Goal: Task Accomplishment & Management: Use online tool/utility

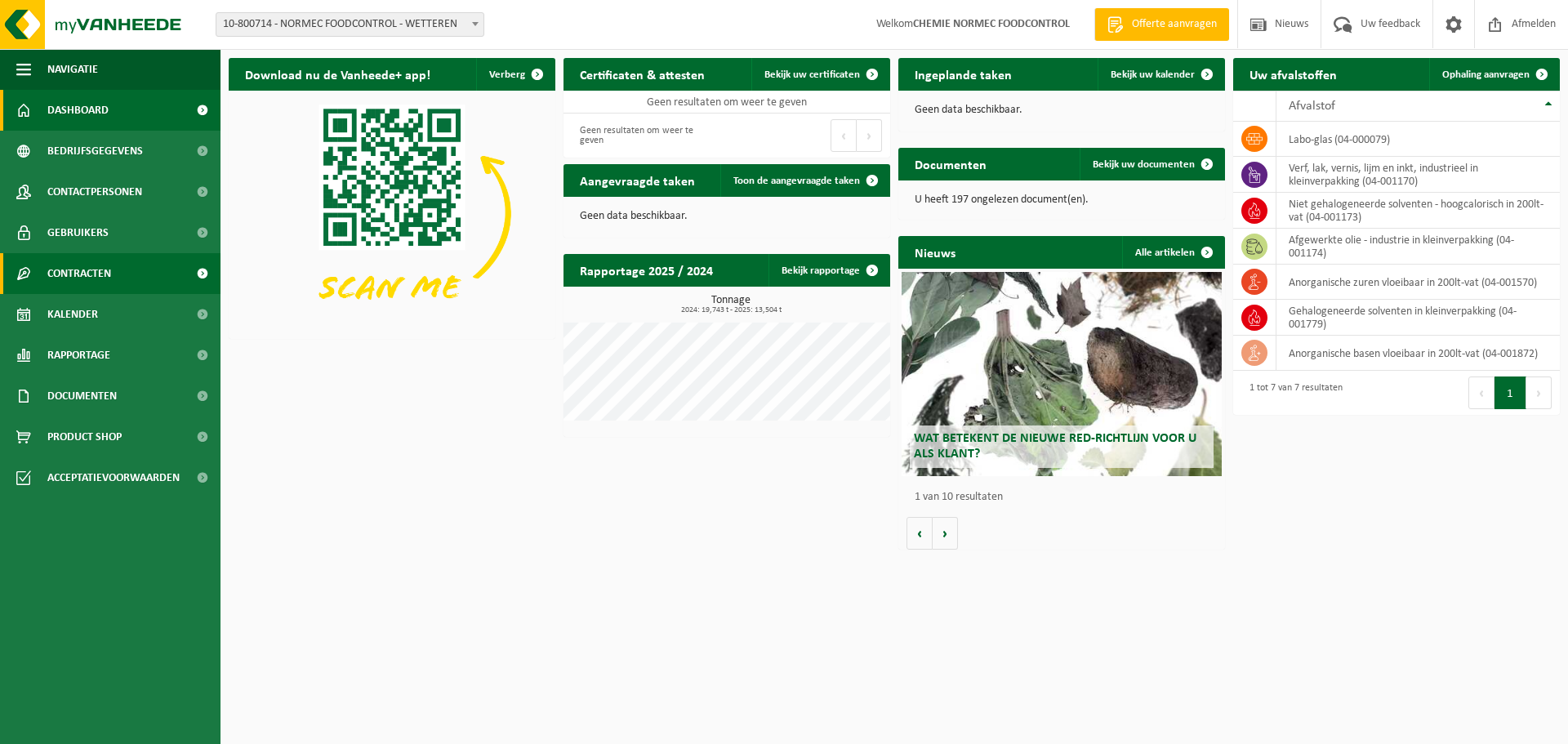
click at [104, 269] on span "Contracten" at bounding box center [79, 273] width 64 height 41
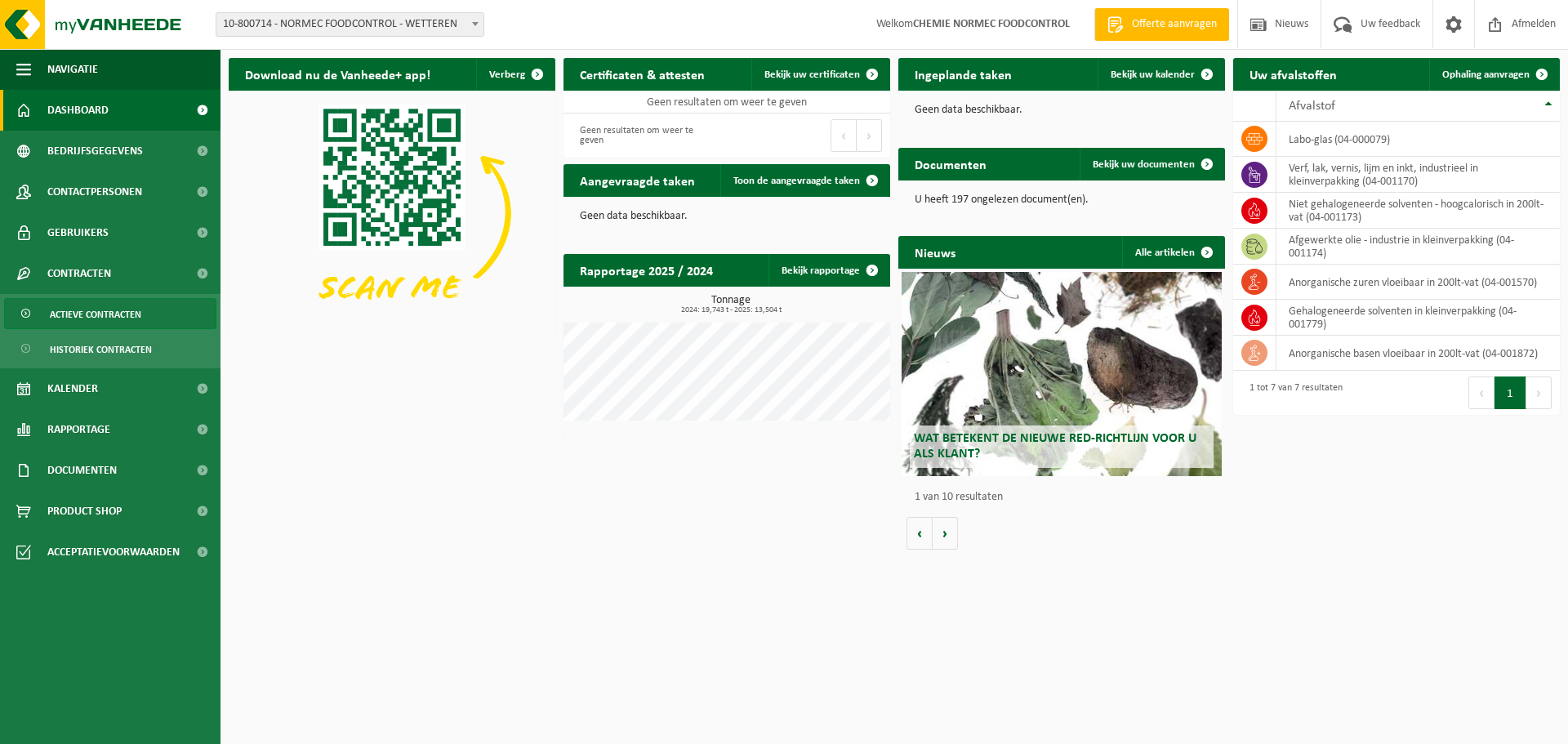
click at [104, 306] on span "Actieve contracten" at bounding box center [96, 314] width 91 height 31
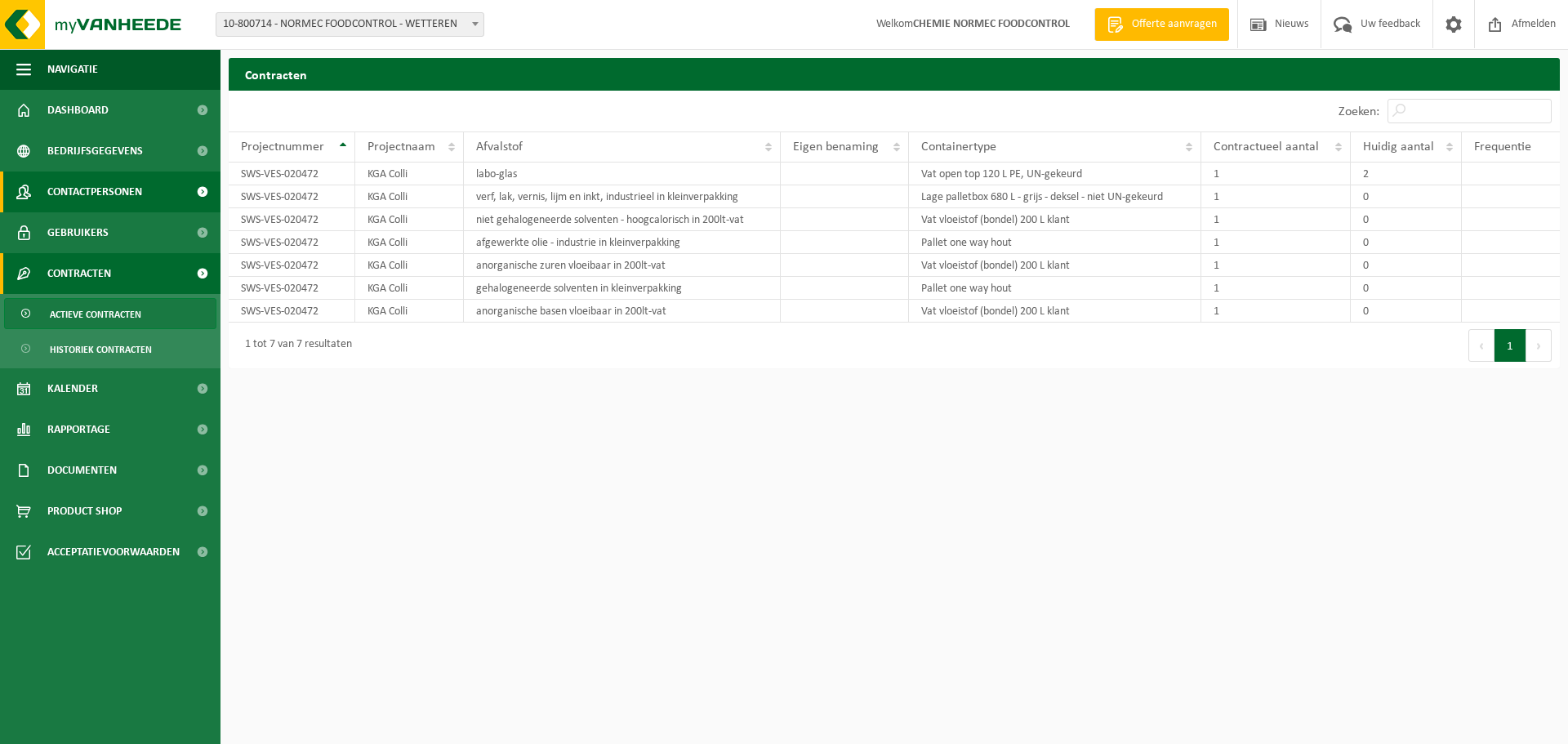
click at [77, 194] on span "Contactpersonen" at bounding box center [95, 192] width 95 height 41
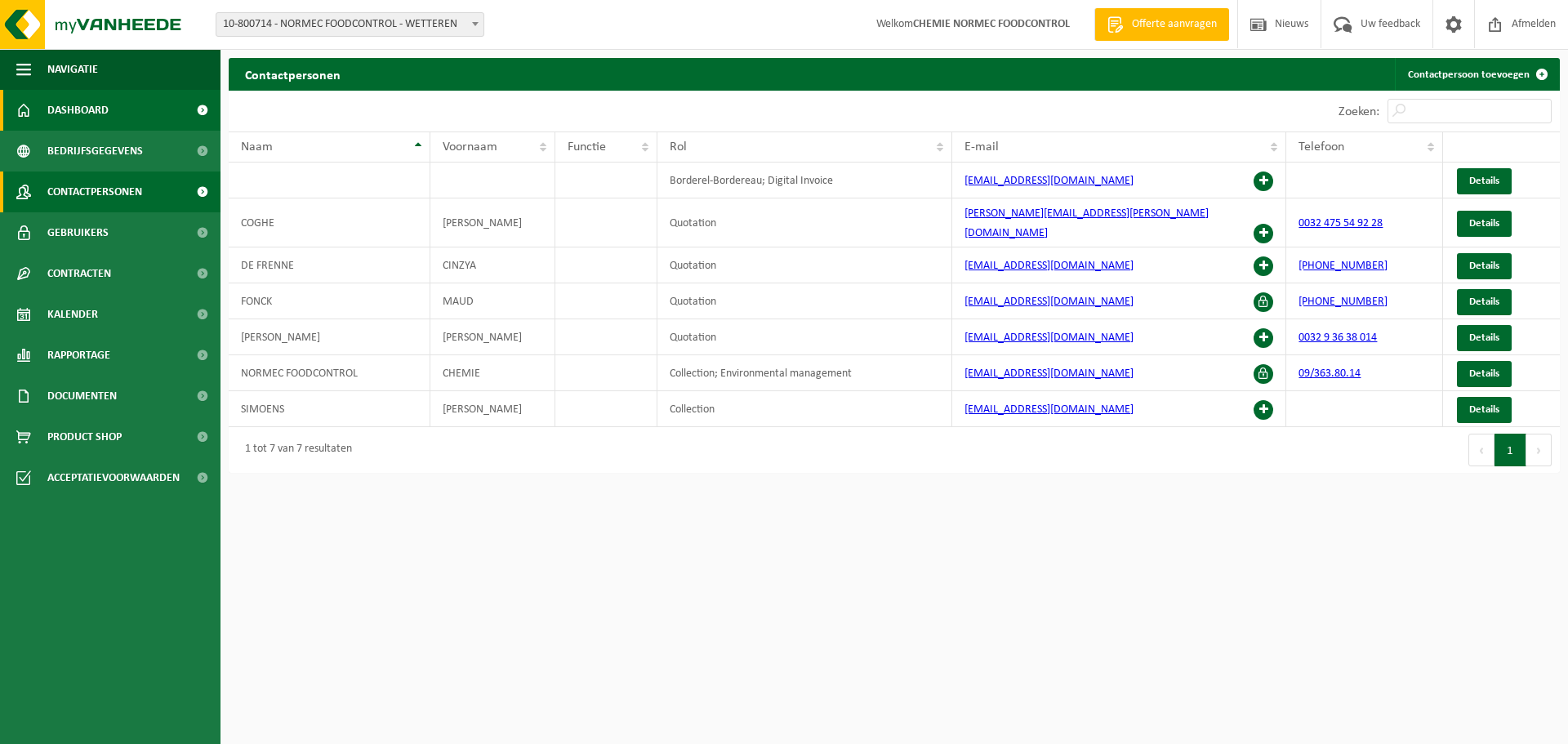
click at [58, 115] on span "Dashboard" at bounding box center [78, 110] width 61 height 41
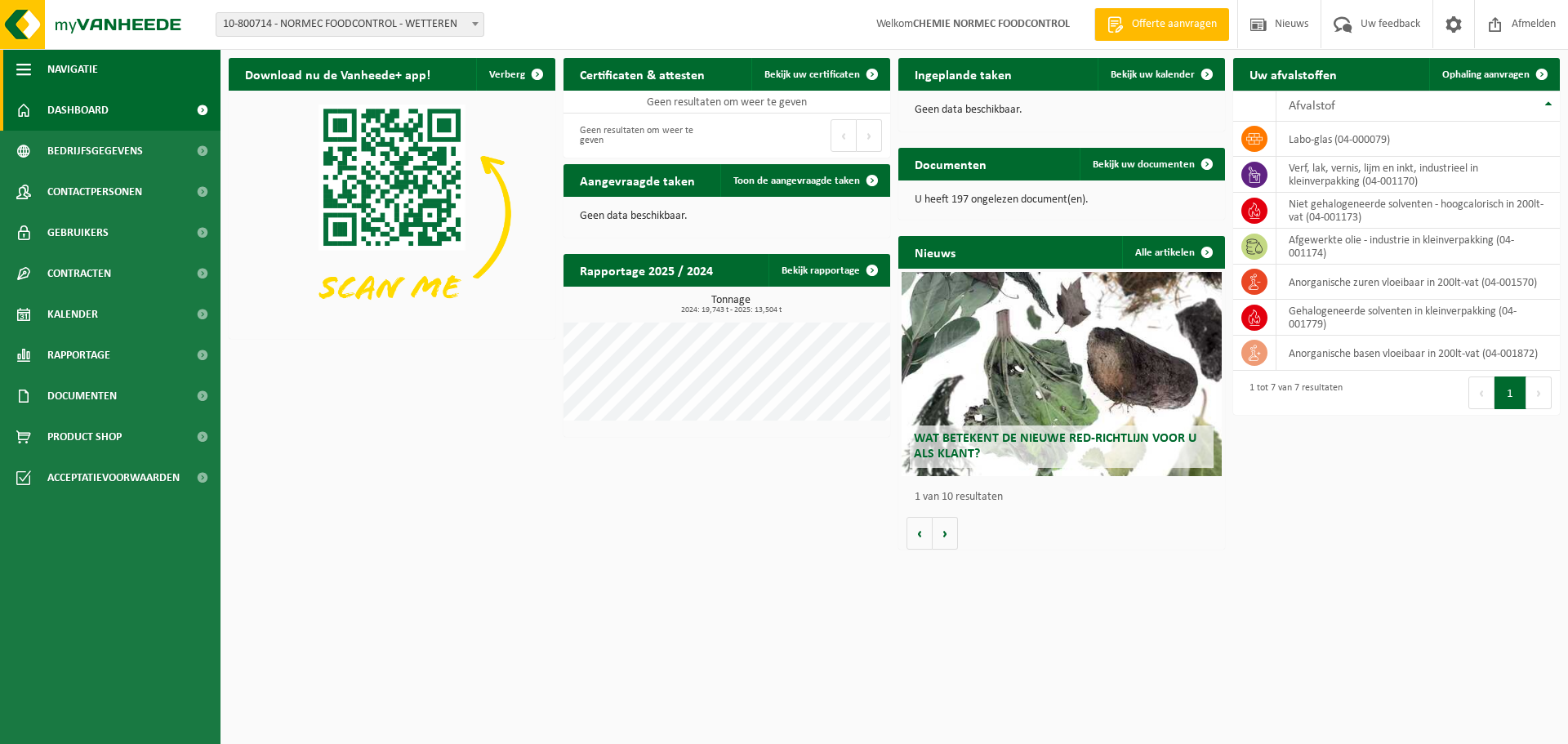
click at [22, 60] on span "button" at bounding box center [24, 69] width 15 height 41
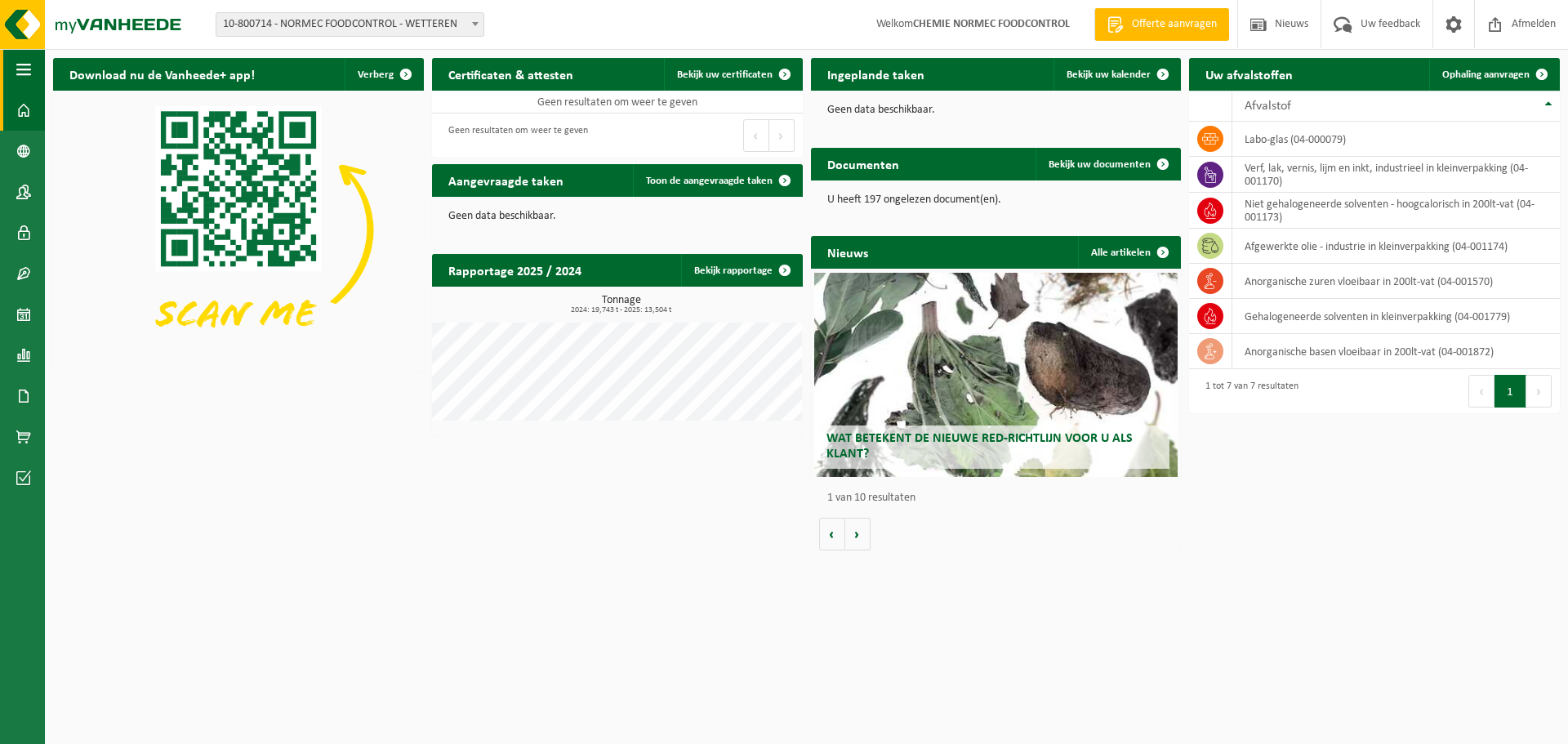
click at [22, 60] on span "button" at bounding box center [24, 69] width 15 height 41
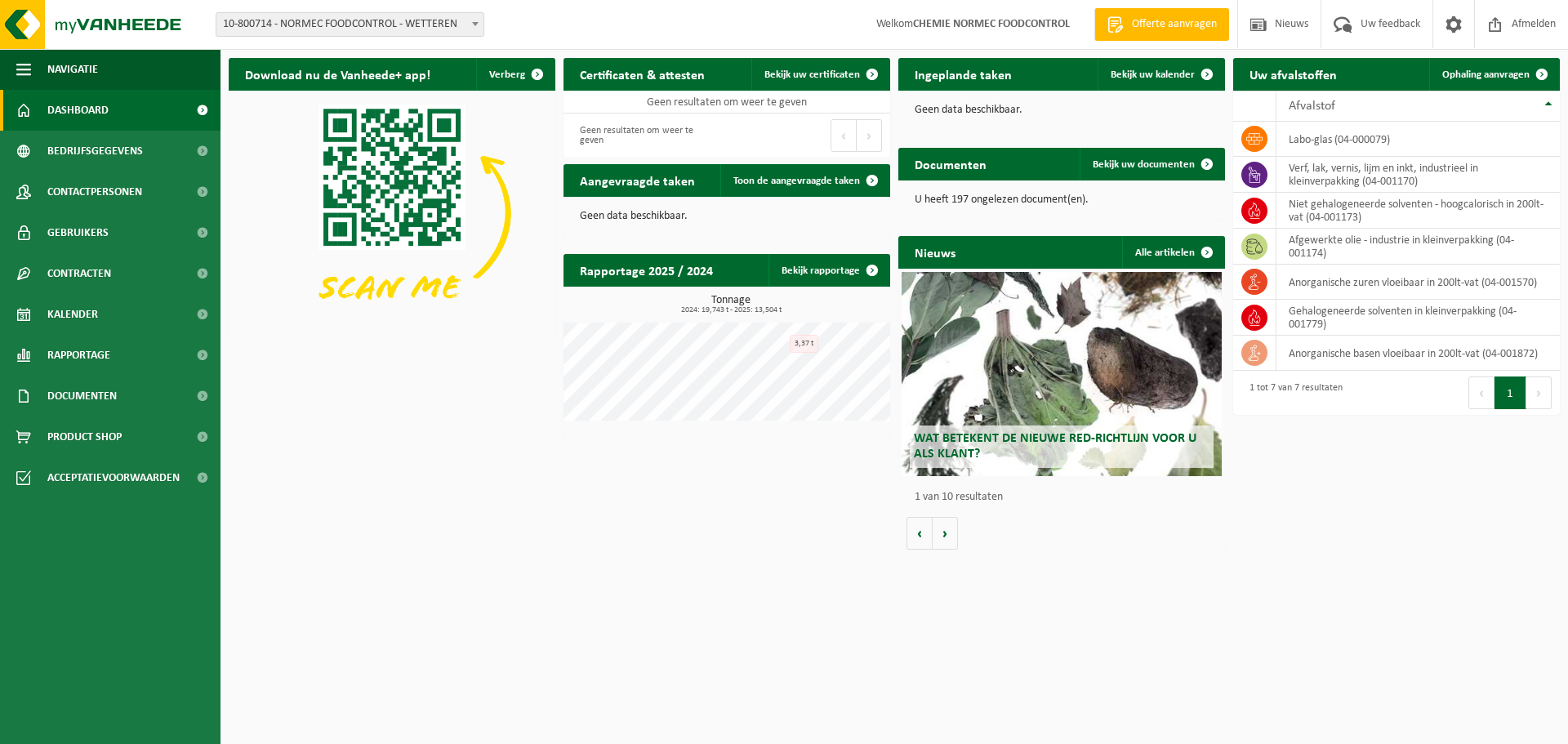
click at [510, 518] on div "Download nu de Vanheede+ app! Verberg Certificaten & attesten Bekijk uw certifi…" at bounding box center [894, 304] width 1340 height 508
click at [1486, 69] on span "Ophaling aanvragen" at bounding box center [1486, 75] width 88 height 11
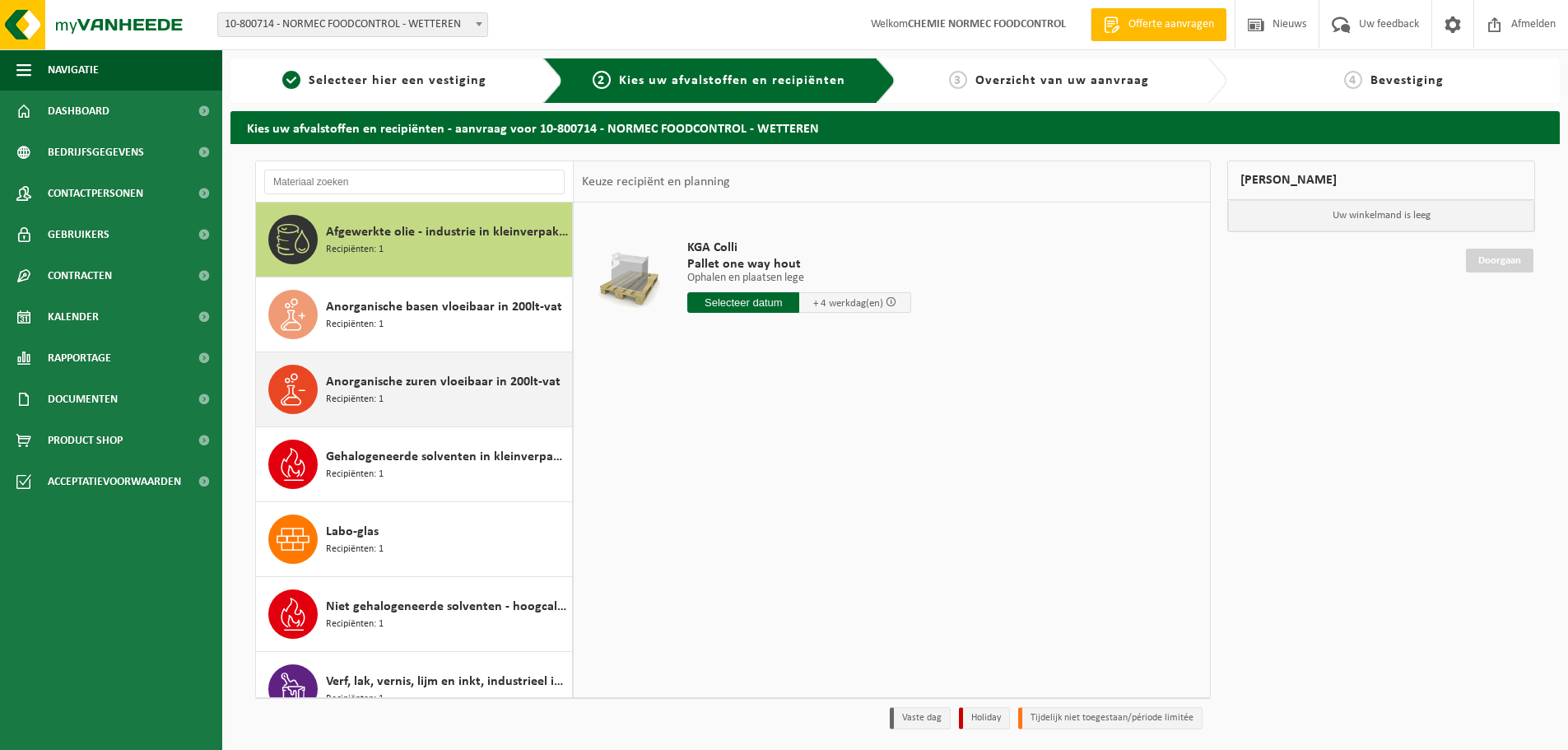
click at [490, 390] on span "Anorganische zuren vloeibaar in 200lt-vat" at bounding box center [443, 381] width 235 height 19
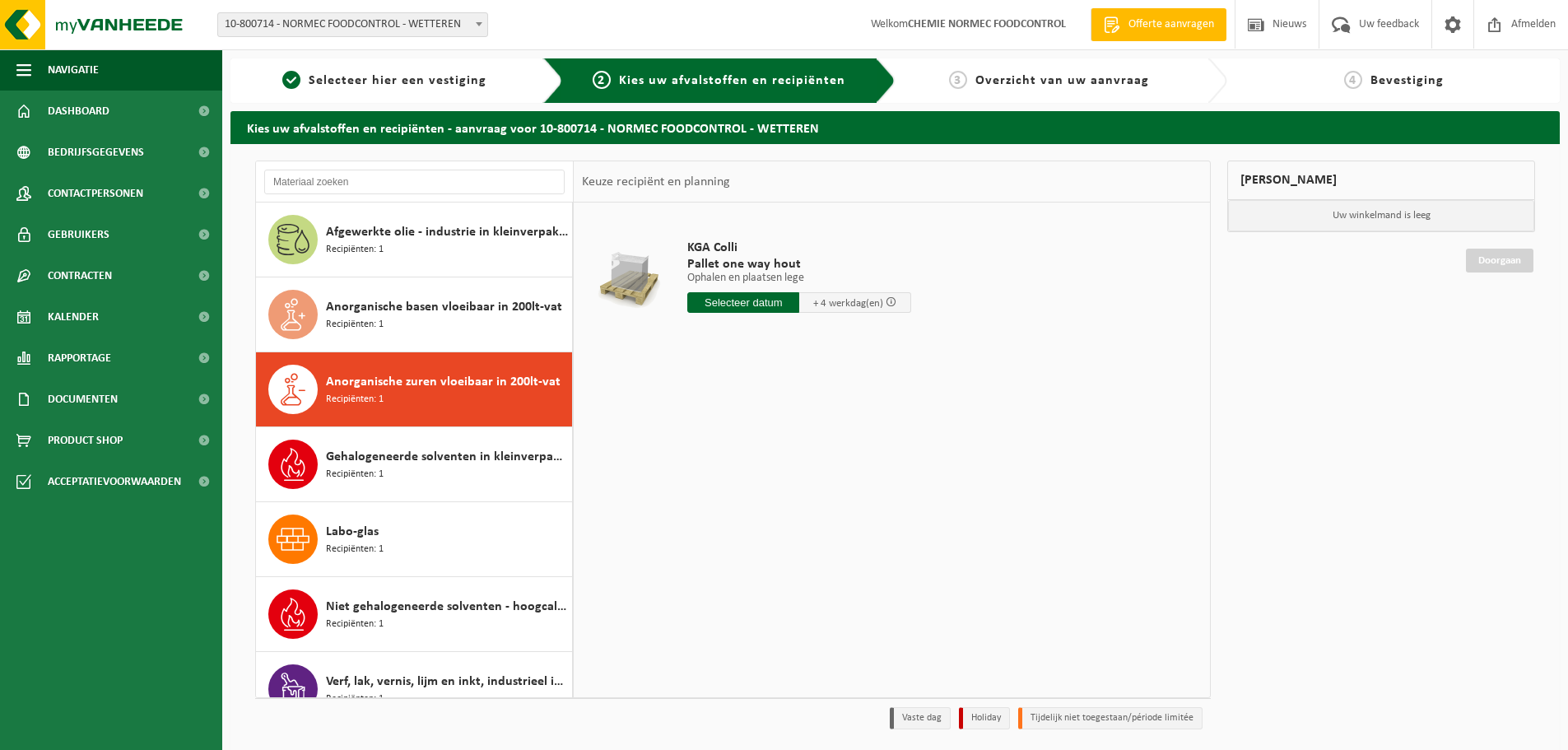
scroll to position [29, 0]
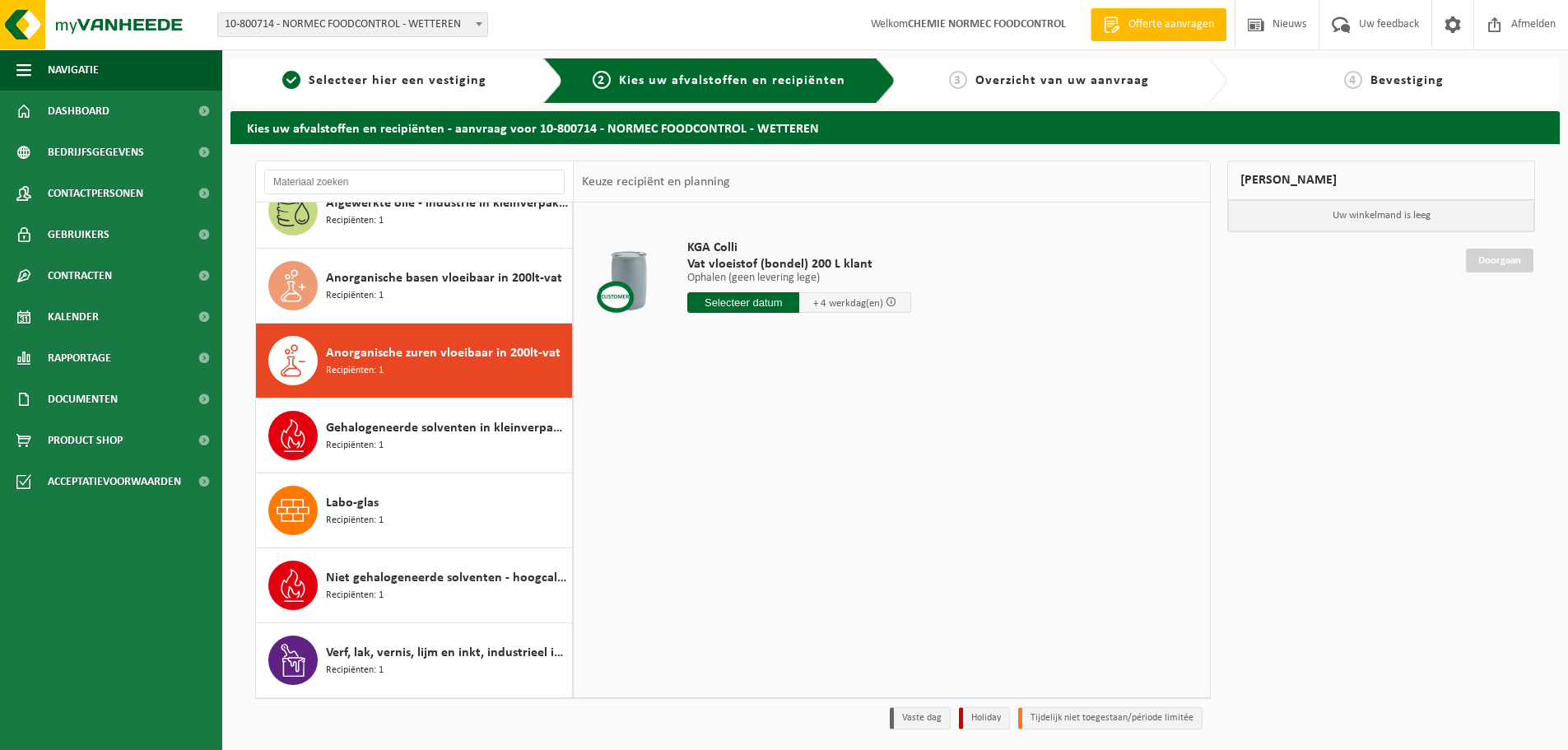
click at [751, 303] on input "text" at bounding box center [744, 302] width 112 height 20
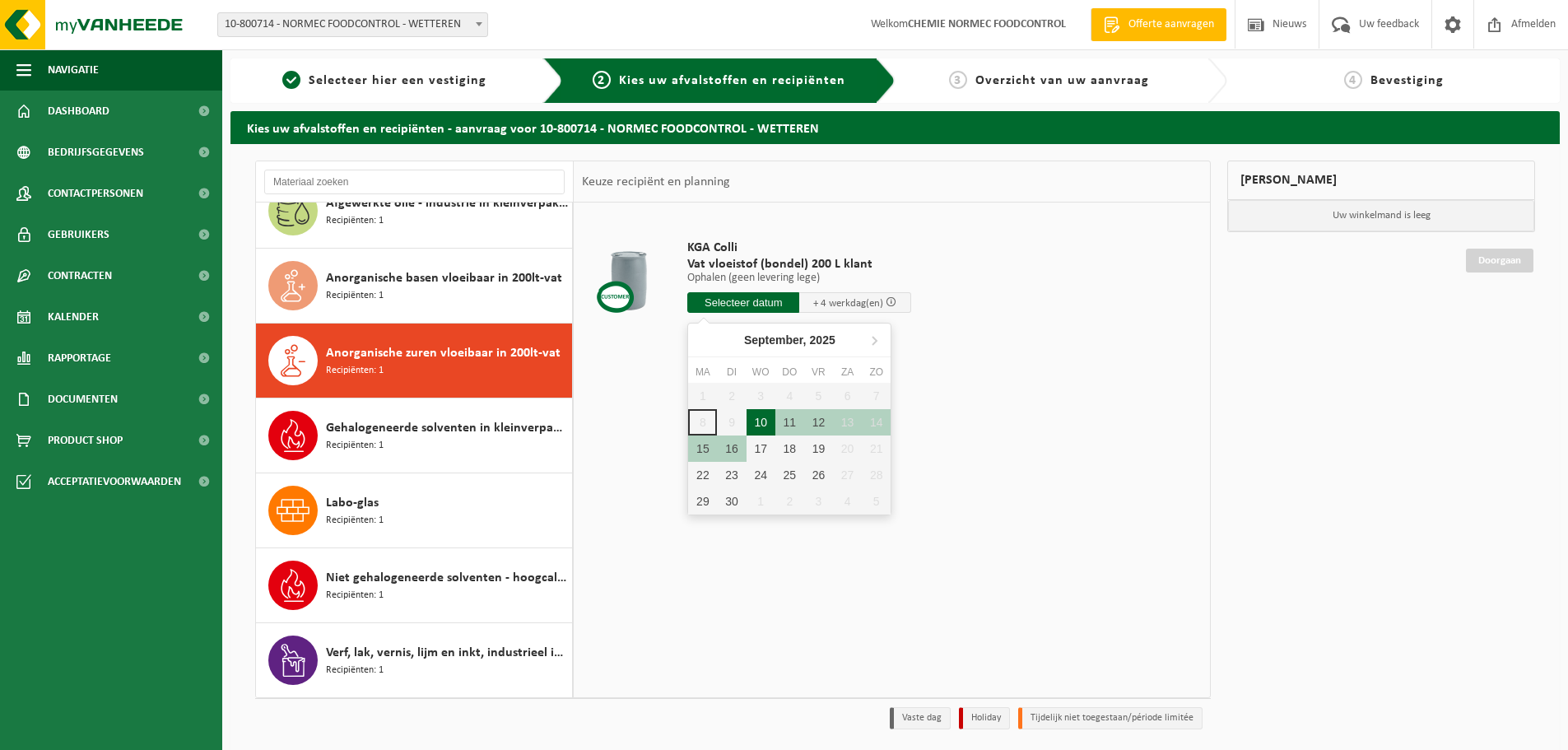
click at [763, 424] on div "10" at bounding box center [760, 421] width 29 height 27
type input "Van 2025-09-10"
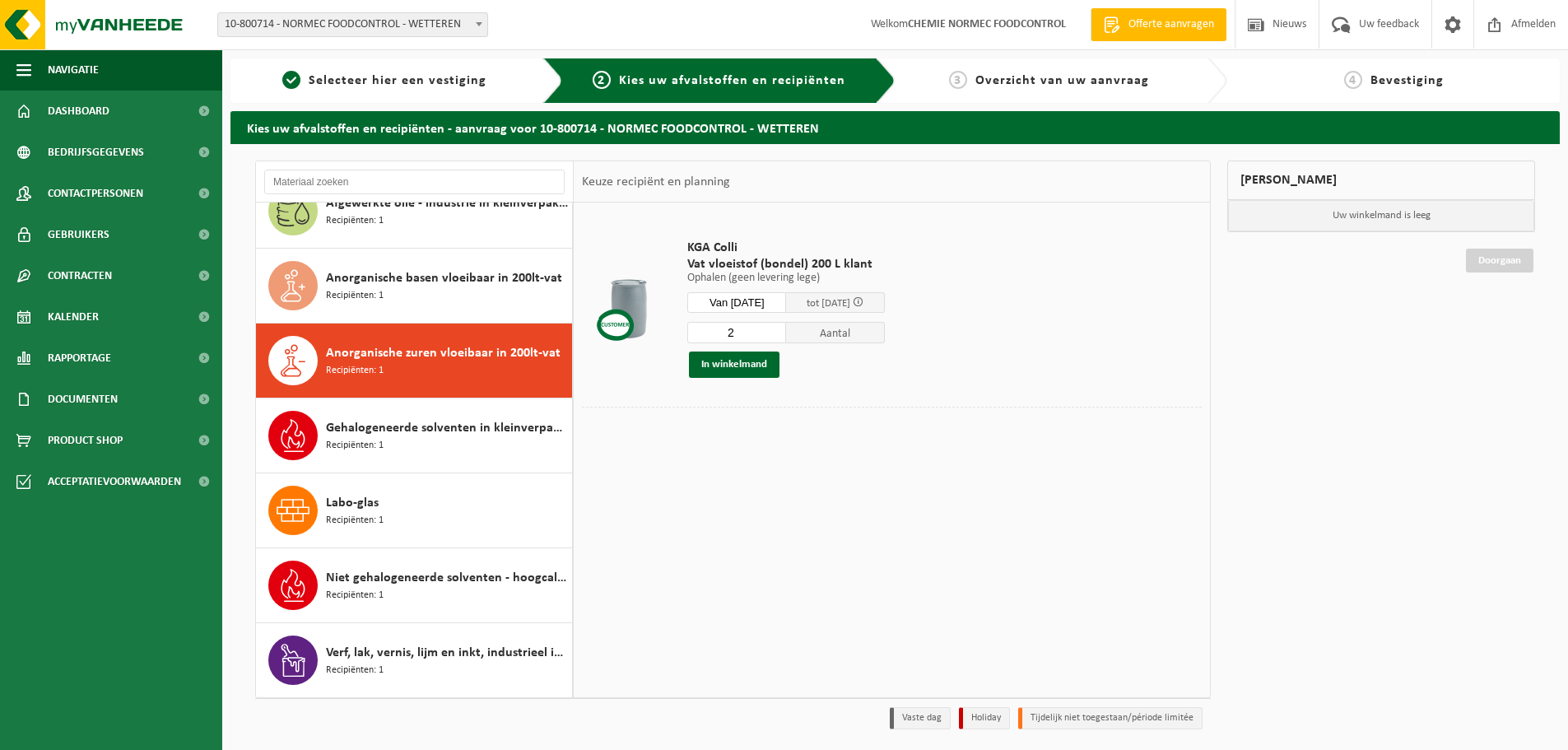
click at [786, 329] on input "2" at bounding box center [736, 332] width 98 height 21
click at [786, 329] on input "3" at bounding box center [736, 332] width 98 height 21
click at [786, 329] on input "4" at bounding box center [736, 332] width 98 height 21
click at [786, 329] on input "5" at bounding box center [736, 332] width 98 height 21
click at [786, 329] on input "6" at bounding box center [736, 332] width 98 height 21
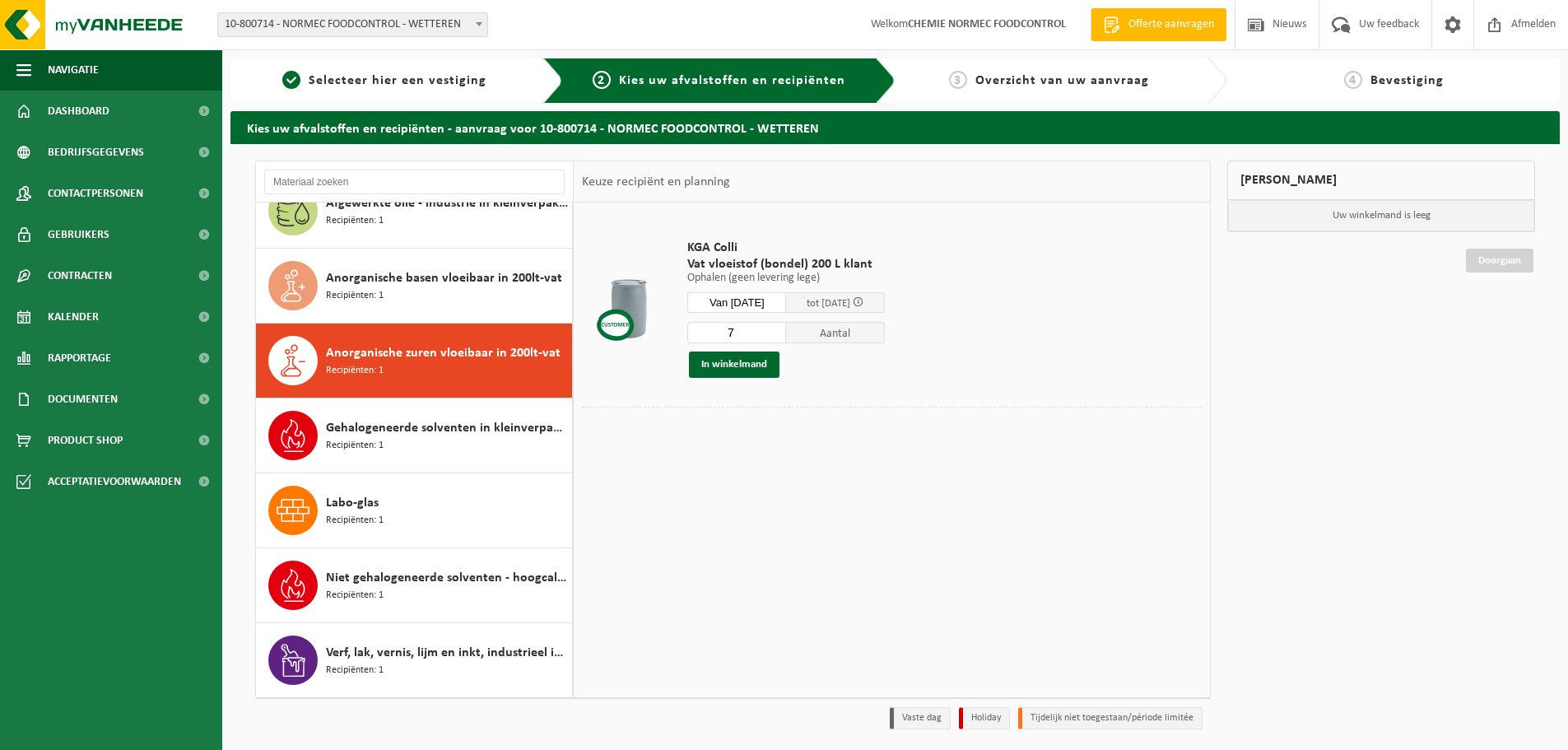
type input "7"
click at [786, 329] on input "7" at bounding box center [736, 332] width 98 height 21
click at [755, 362] on button "In winkelmand" at bounding box center [734, 364] width 90 height 27
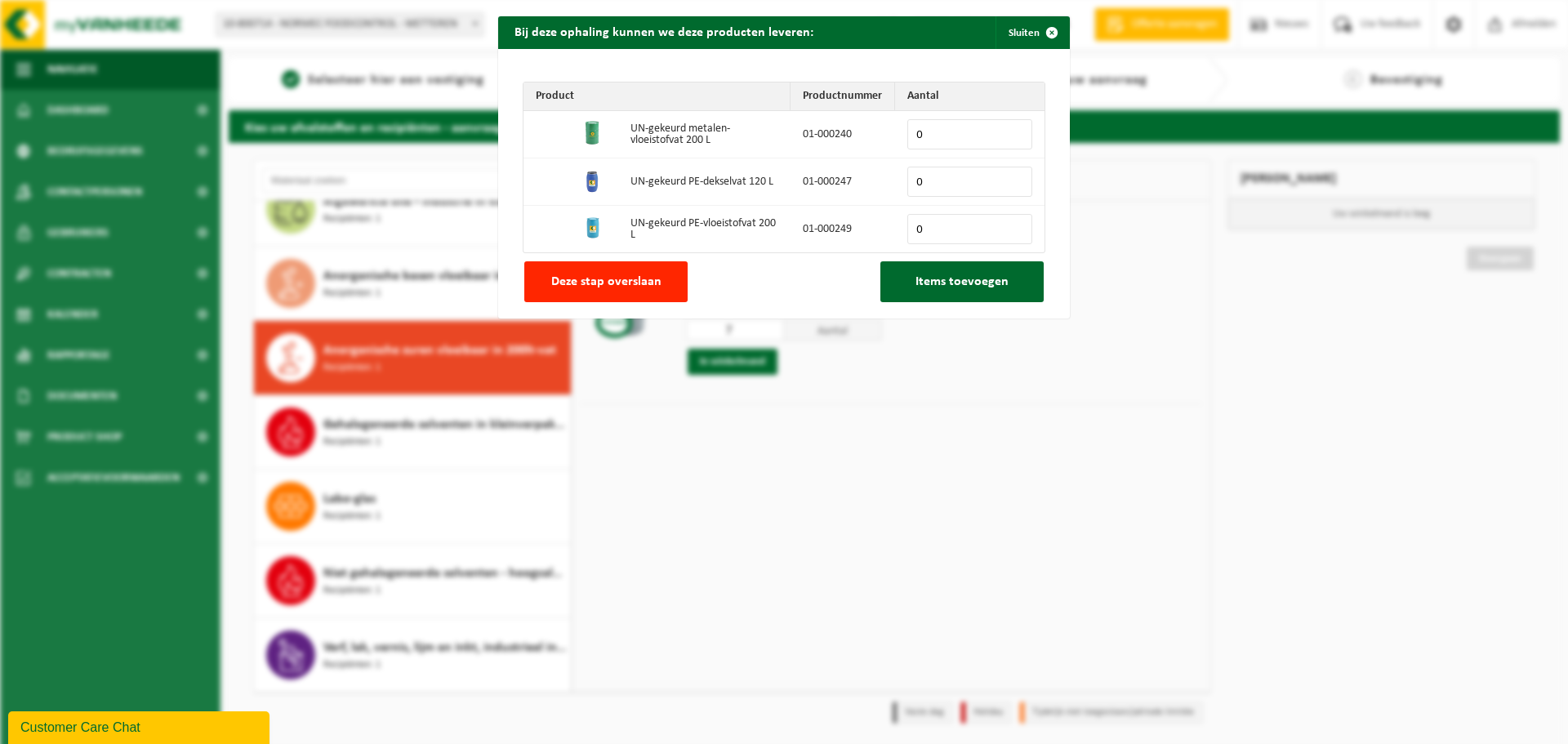
click at [915, 228] on input "0" at bounding box center [970, 228] width 125 height 30
type input "7"
click at [1000, 289] on button "Items toevoegen" at bounding box center [962, 281] width 163 height 41
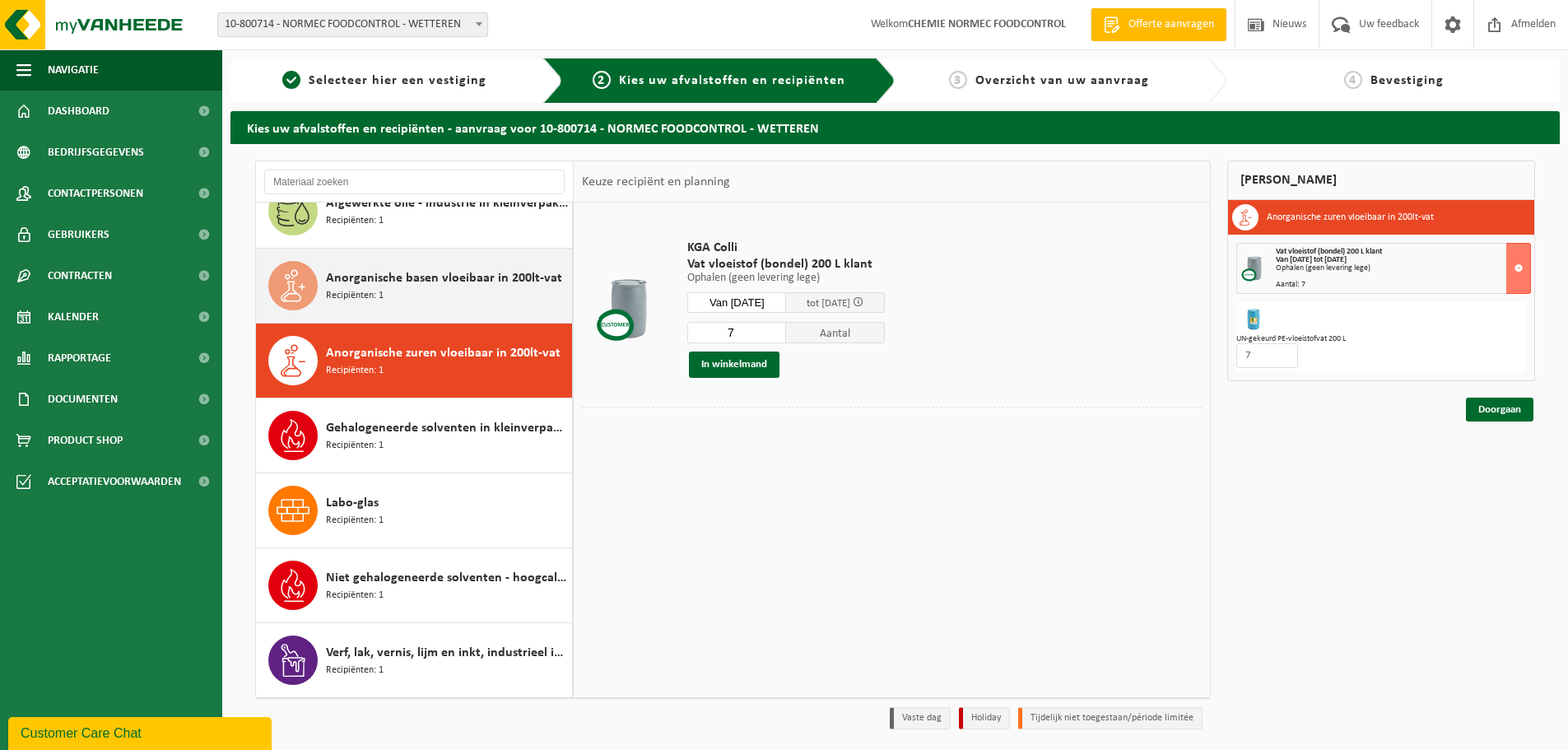
click at [350, 303] on div "Anorganische basen vloeibaar in 200lt-vat Recipiënten: 1" at bounding box center [446, 285] width 242 height 50
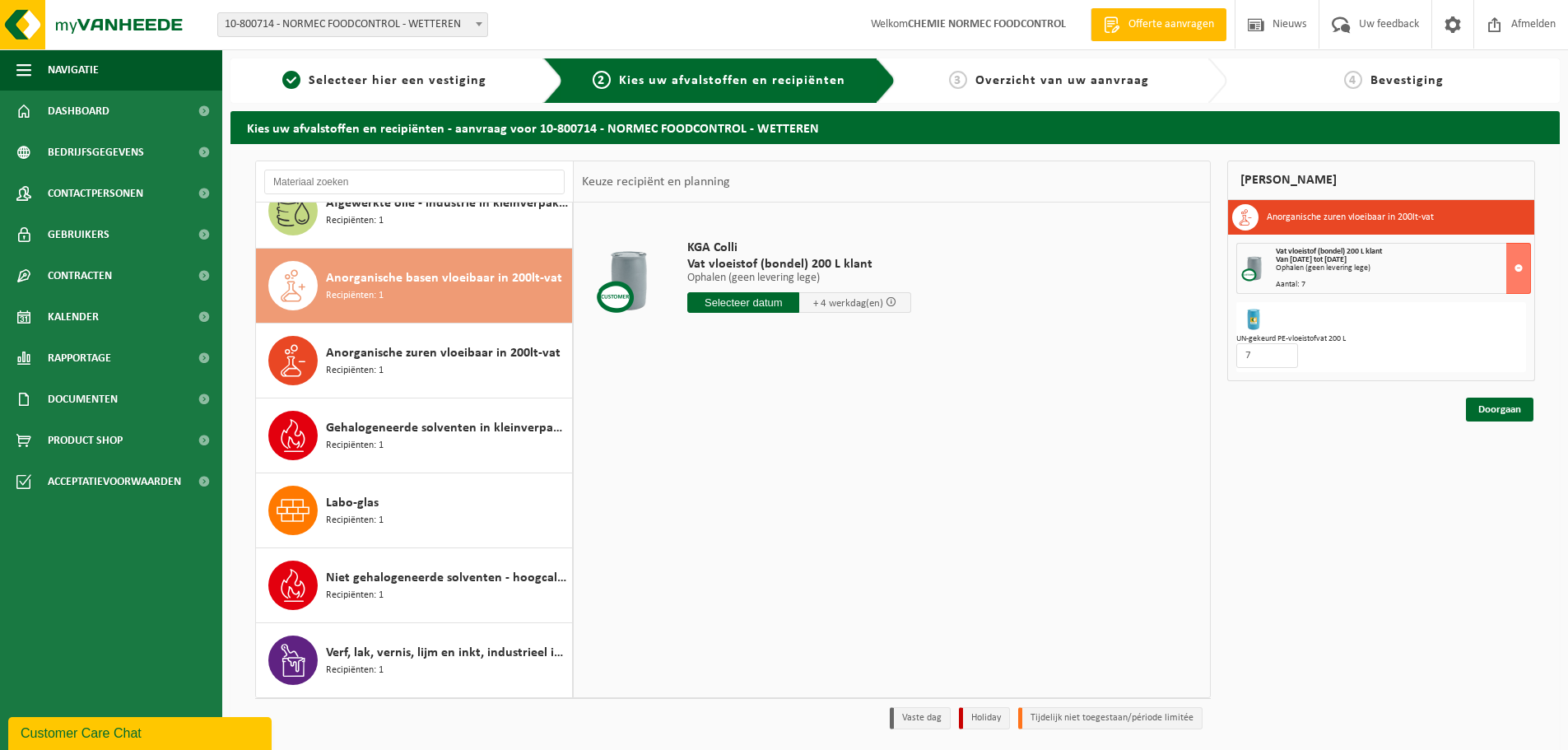
click at [764, 306] on input "text" at bounding box center [744, 302] width 112 height 20
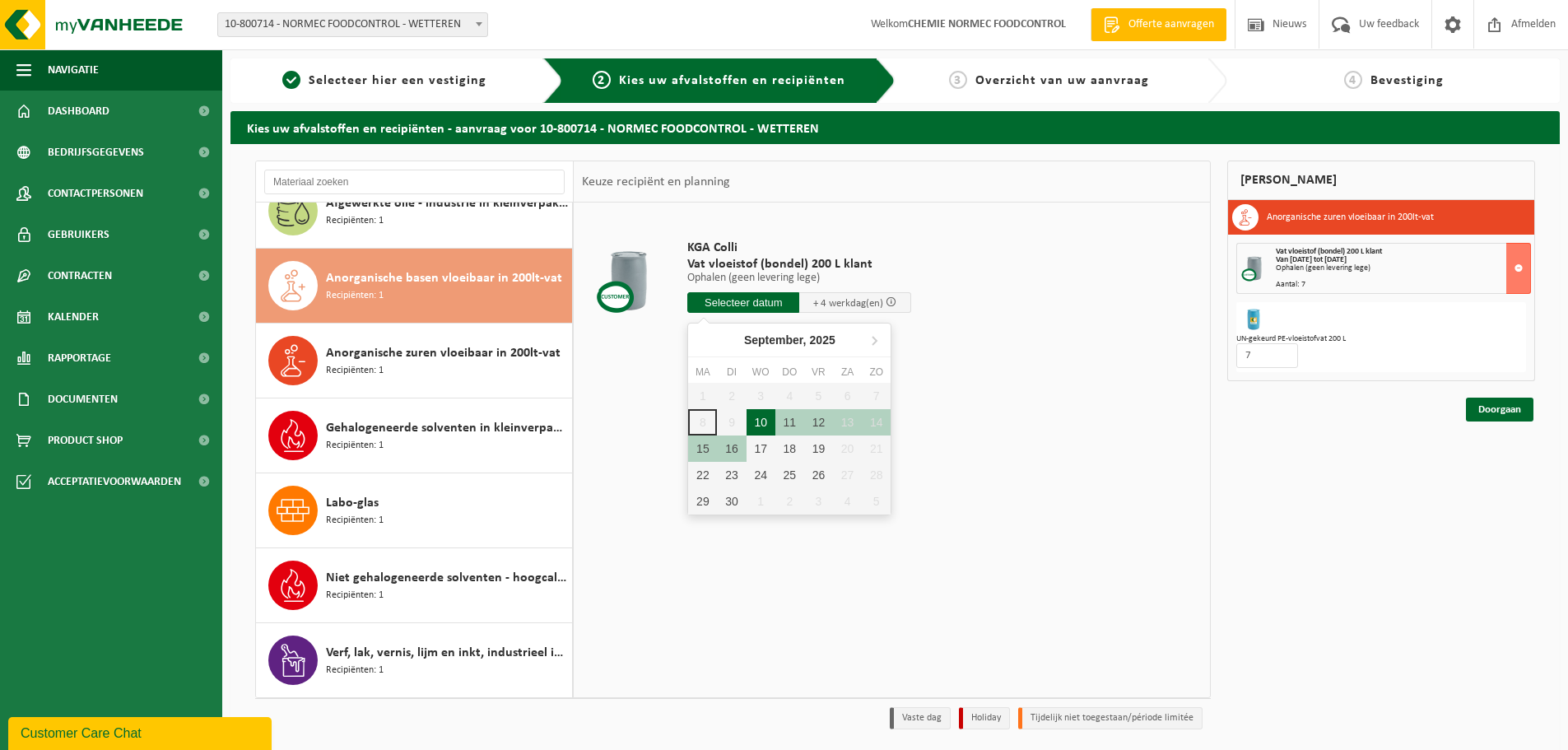
click at [759, 420] on div "10" at bounding box center [760, 421] width 29 height 27
type input "Van 2025-09-10"
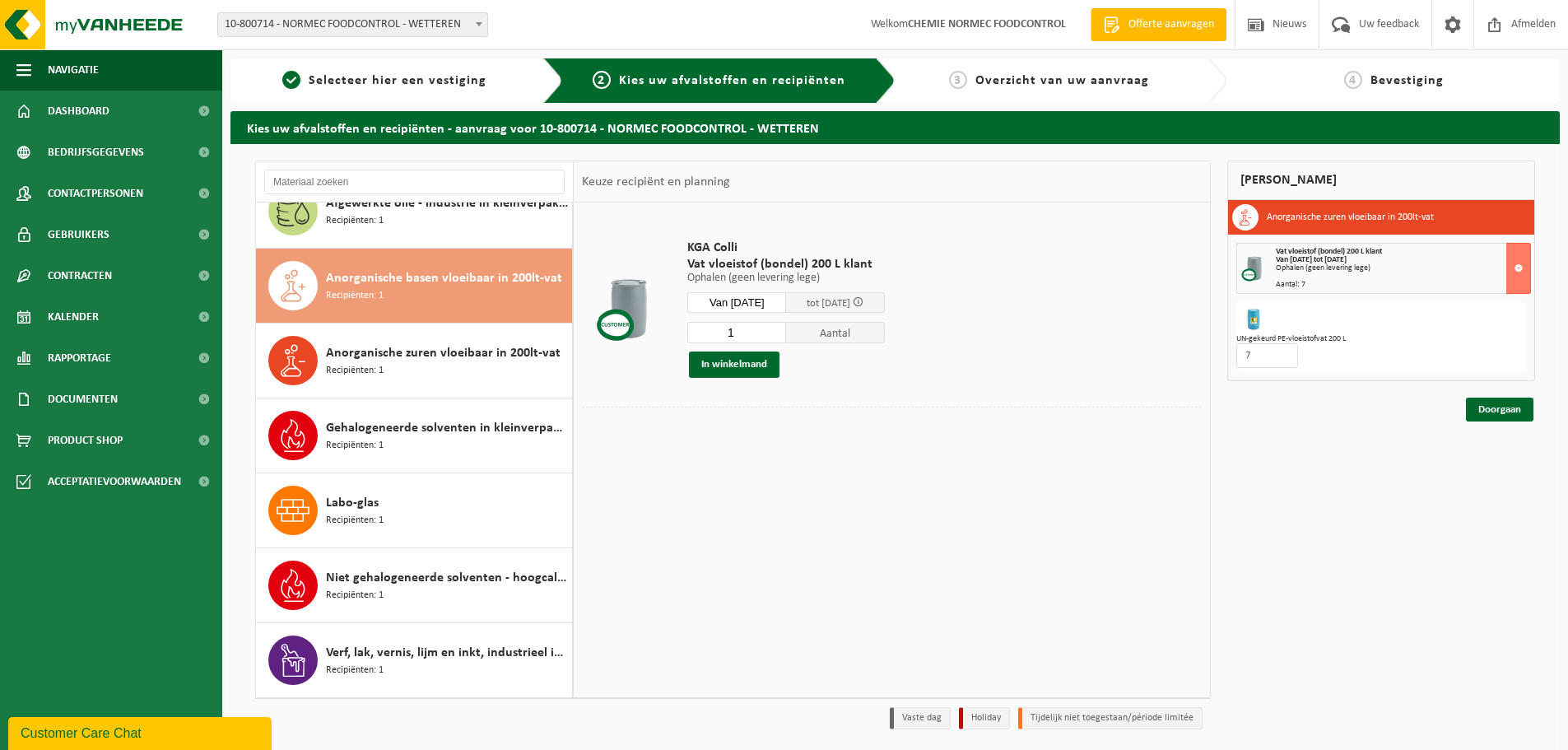
click at [748, 331] on input "1" at bounding box center [736, 332] width 98 height 21
type input "4"
click at [742, 369] on button "In winkelmand" at bounding box center [734, 364] width 90 height 27
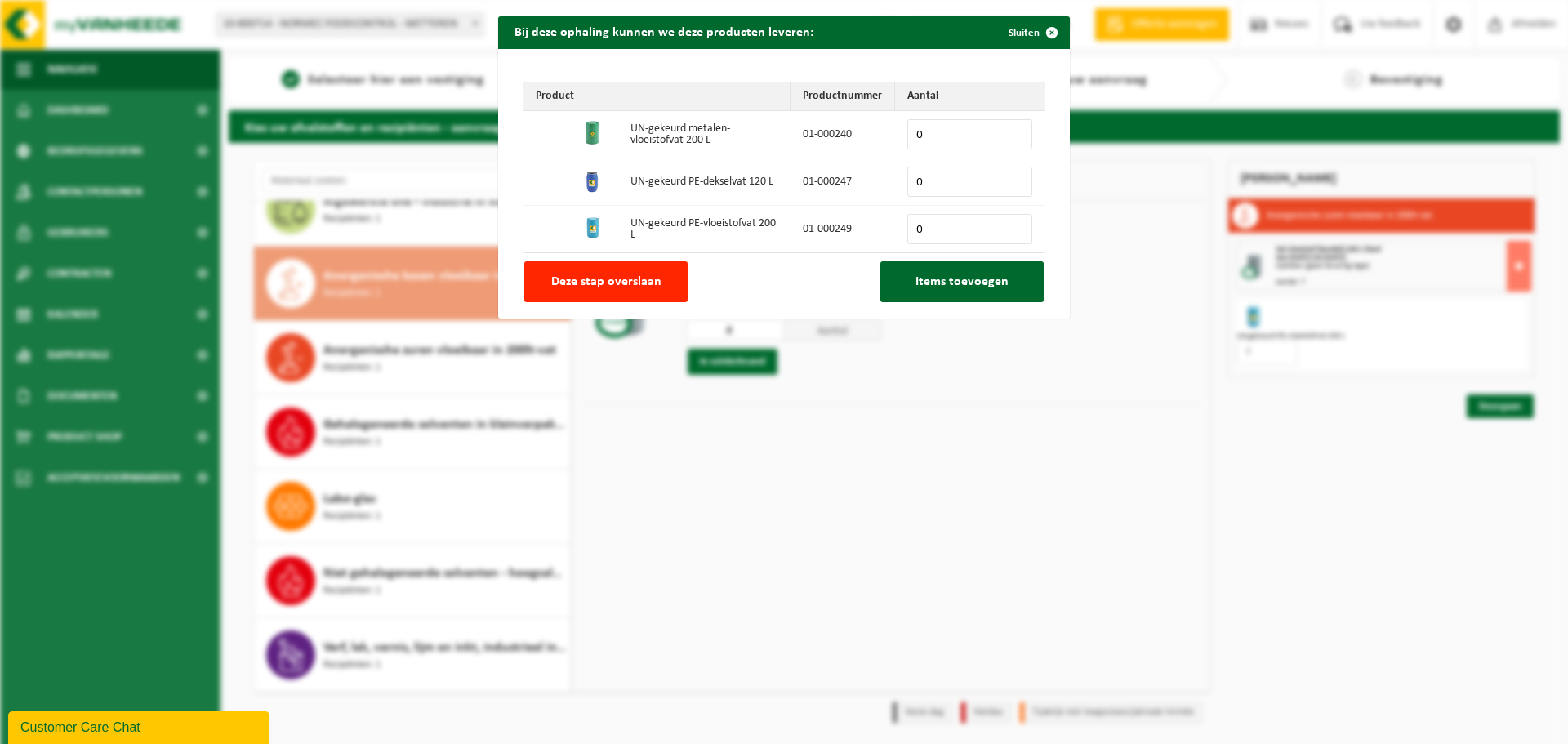
click at [921, 227] on input "0" at bounding box center [970, 228] width 125 height 30
type input "4"
click at [941, 280] on span "Items toevoegen" at bounding box center [962, 281] width 93 height 13
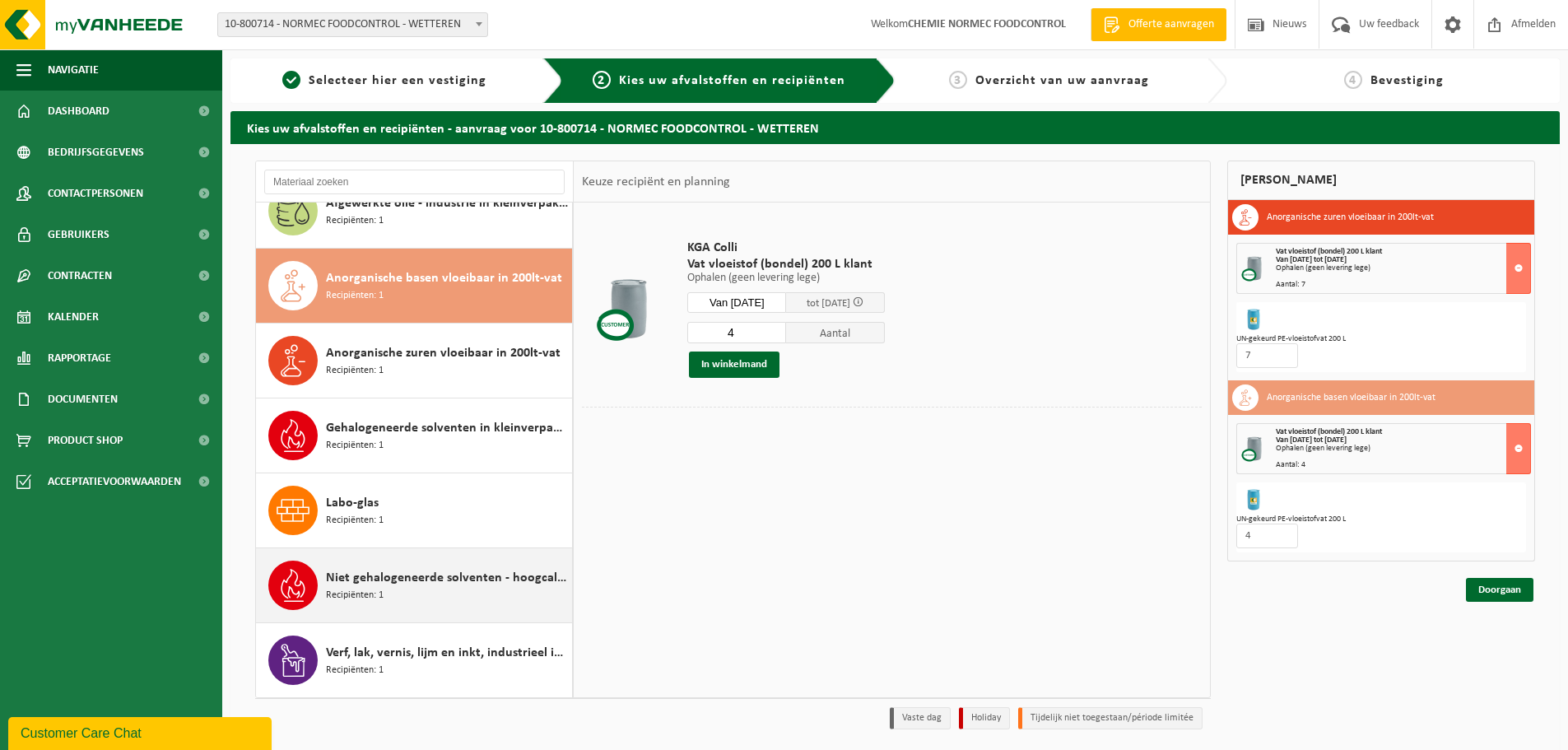
click at [487, 581] on span "Niet gehalogeneerde solventen - hoogcalorisch in 200lt-vat" at bounding box center [446, 577] width 242 height 19
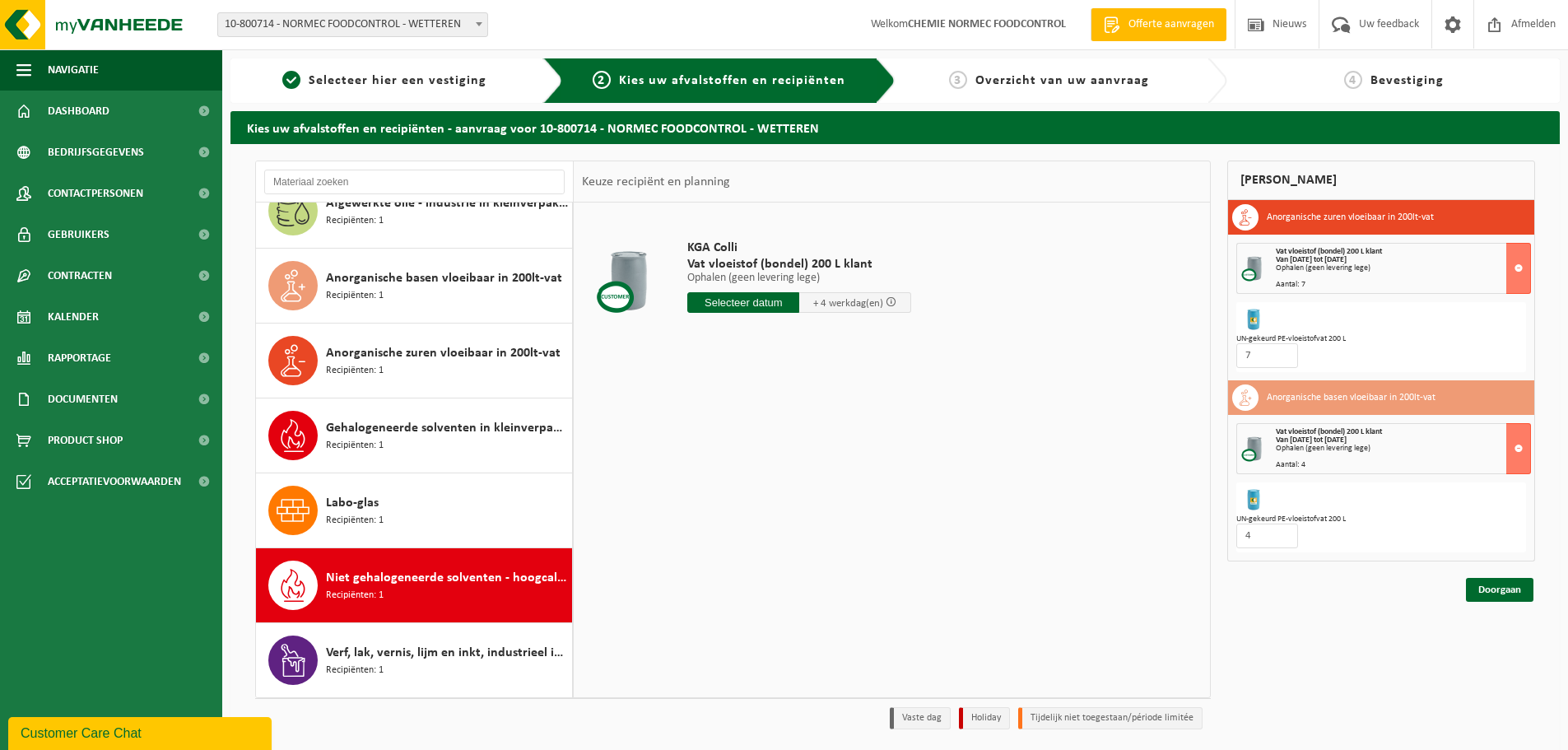
click at [760, 306] on input "text" at bounding box center [744, 302] width 112 height 20
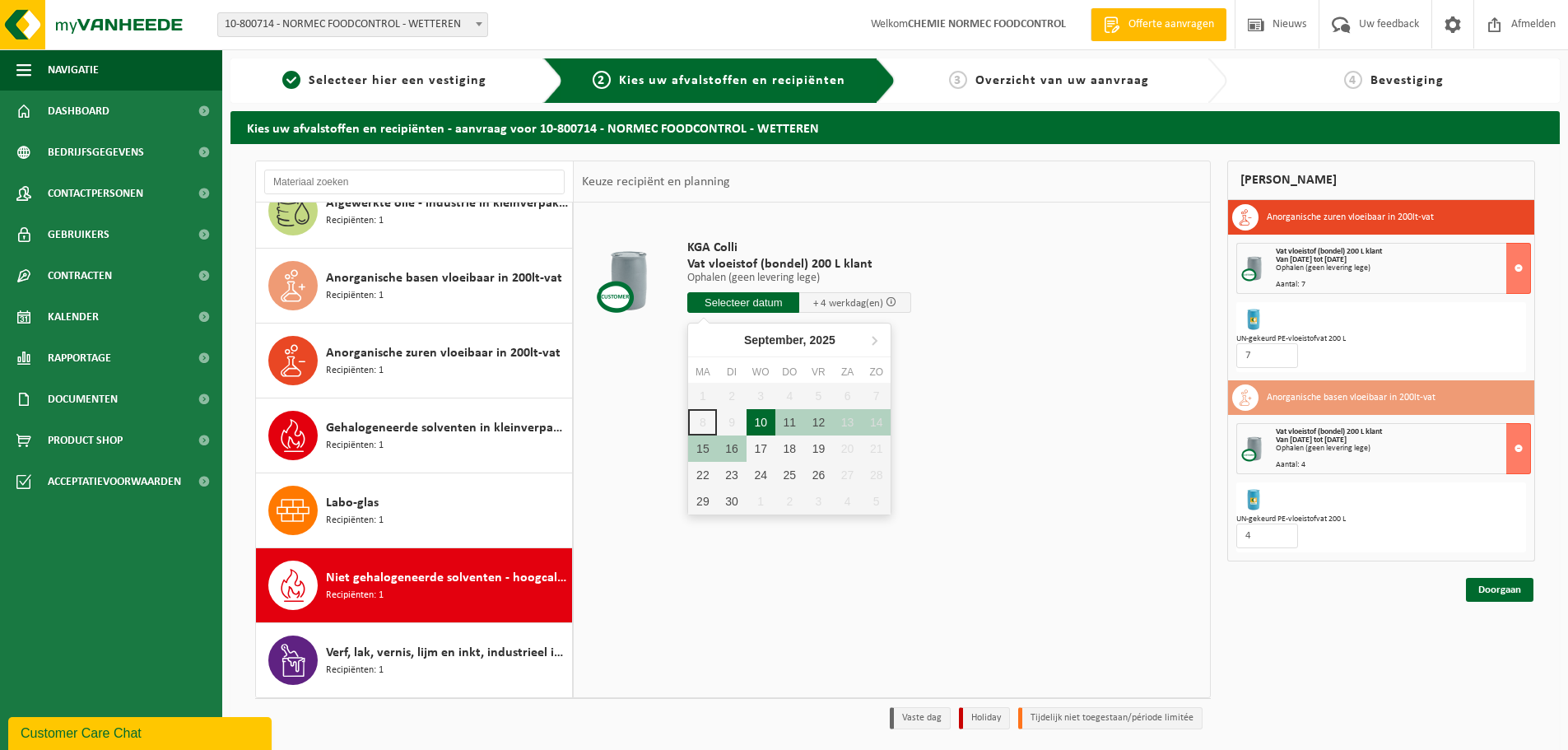
click at [759, 418] on div "10" at bounding box center [760, 421] width 29 height 27
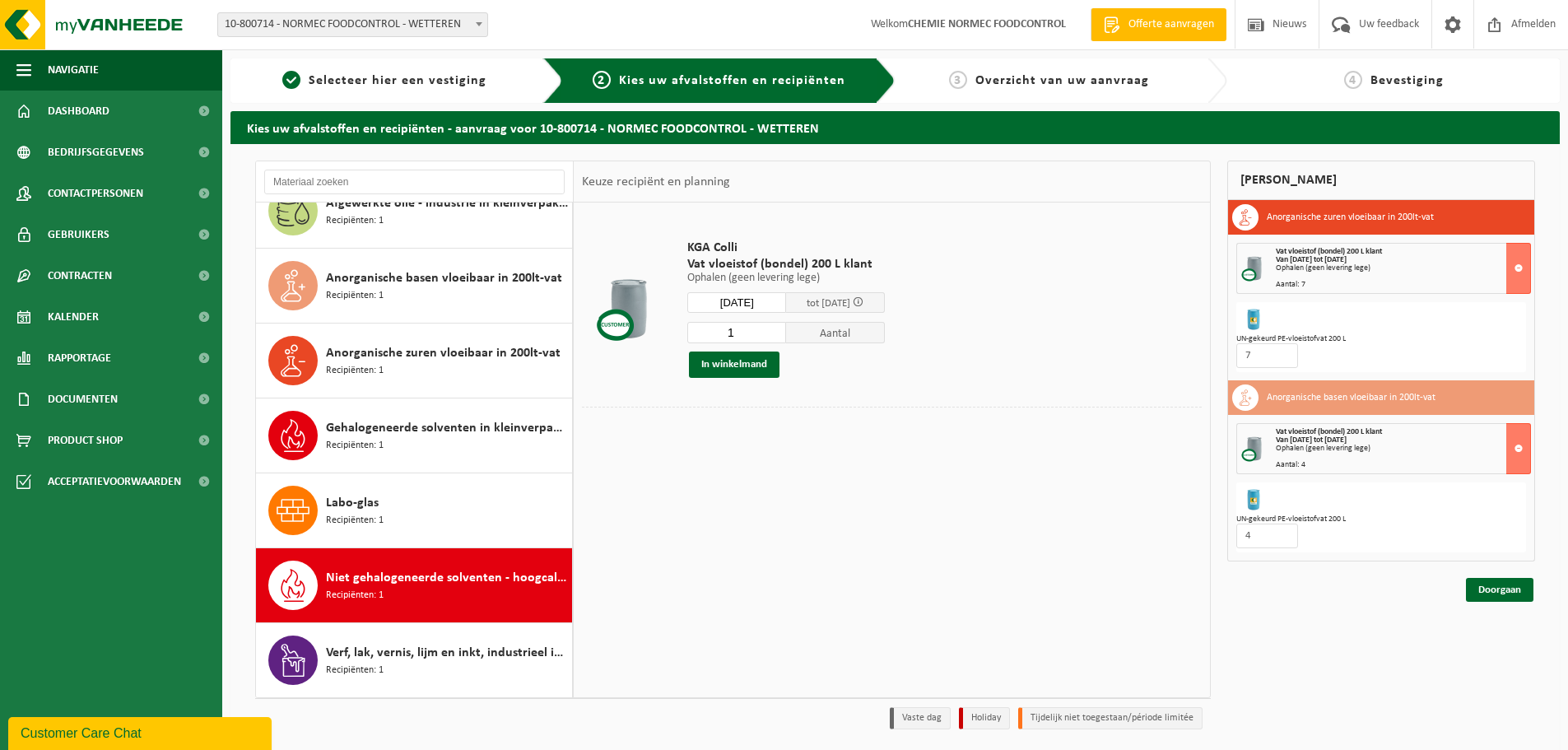
type input "Van 2025-09-10"
click at [749, 368] on button "In winkelmand" at bounding box center [734, 364] width 90 height 27
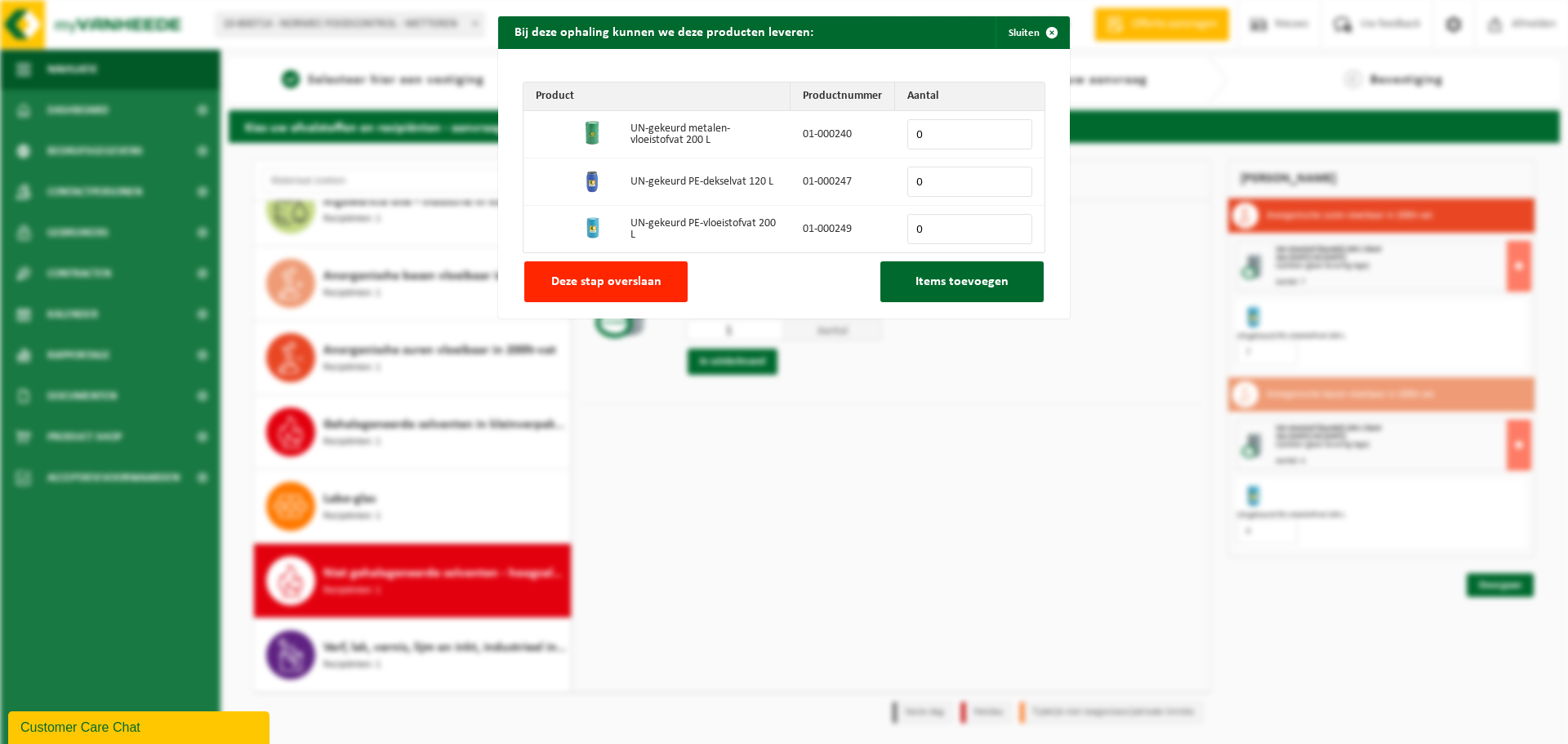
click at [914, 133] on input "0" at bounding box center [970, 134] width 125 height 30
type input "1"
click at [950, 270] on button "Items toevoegen" at bounding box center [962, 281] width 163 height 41
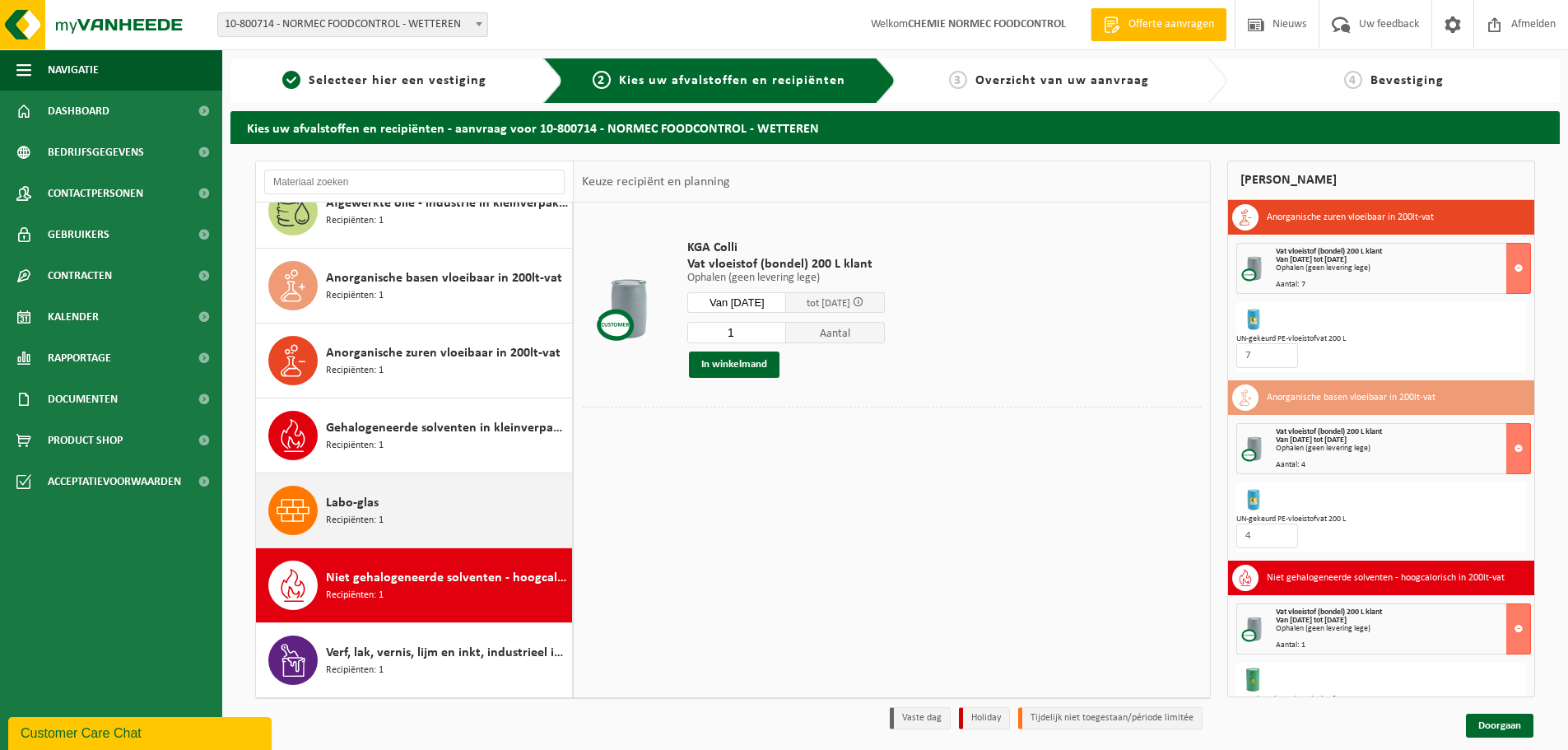
click at [440, 493] on div "Labo-glas Recipiënten: 1" at bounding box center [446, 511] width 242 height 50
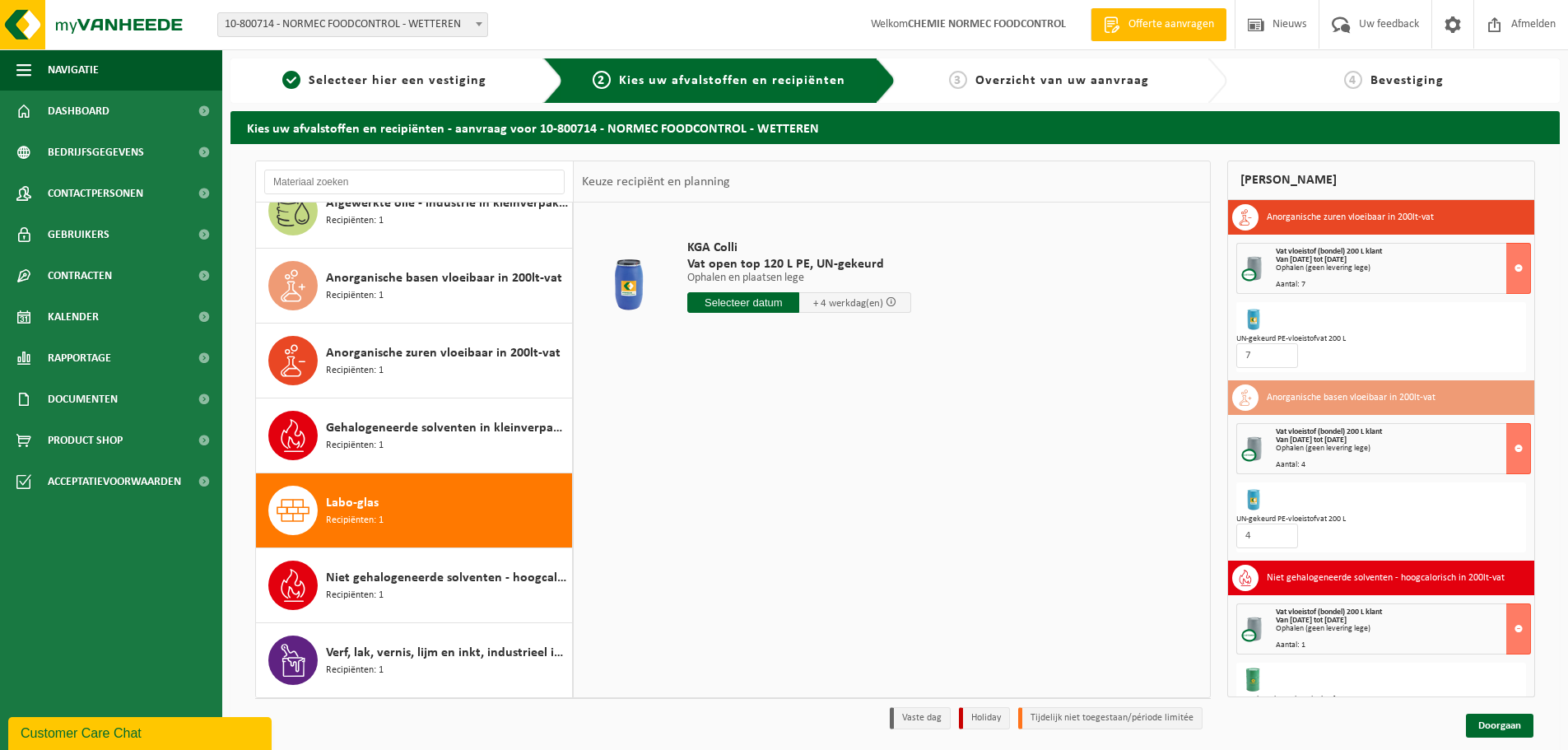
click at [757, 301] on input "text" at bounding box center [744, 302] width 112 height 20
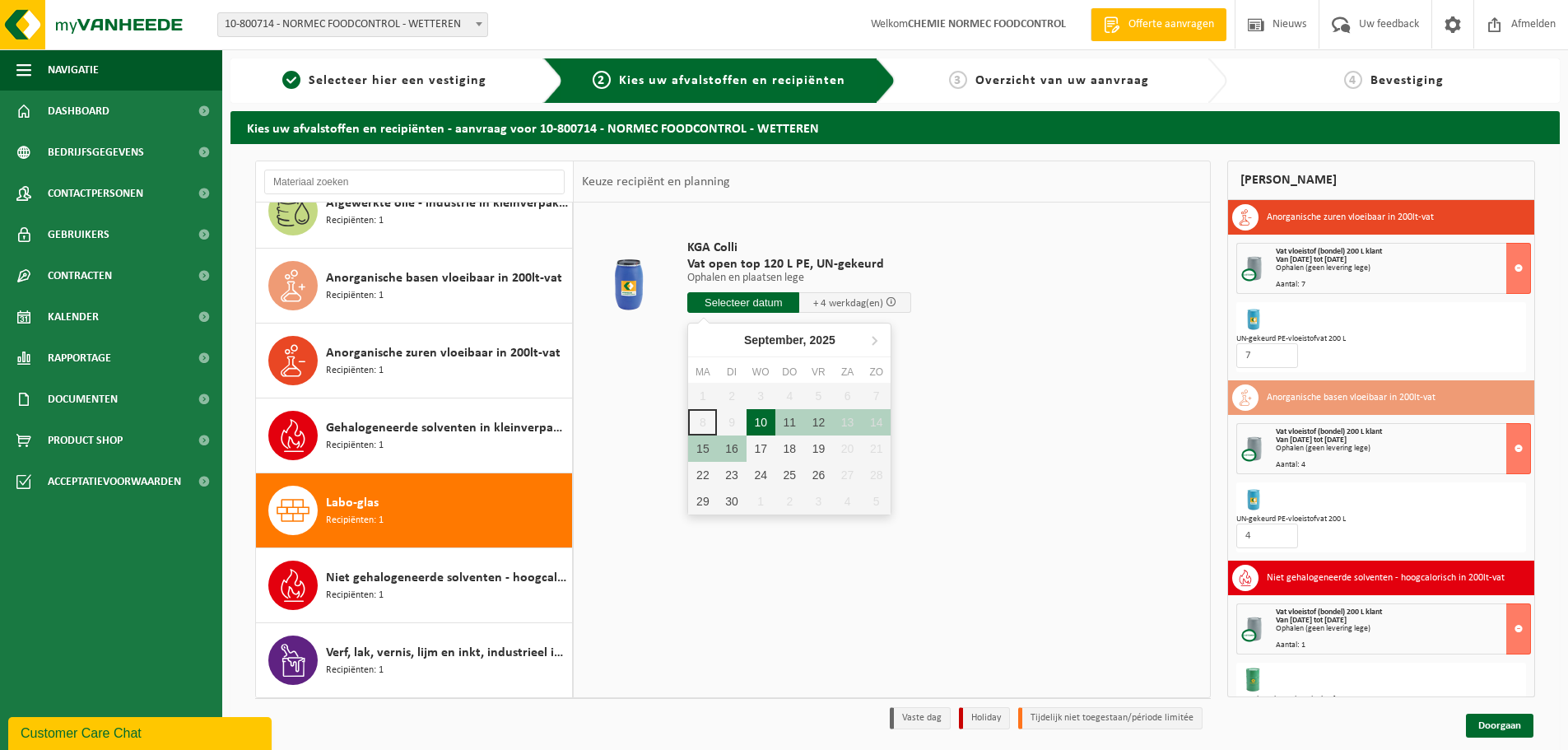
click at [764, 427] on div "10" at bounding box center [760, 421] width 29 height 27
type input "Van 2025-09-10"
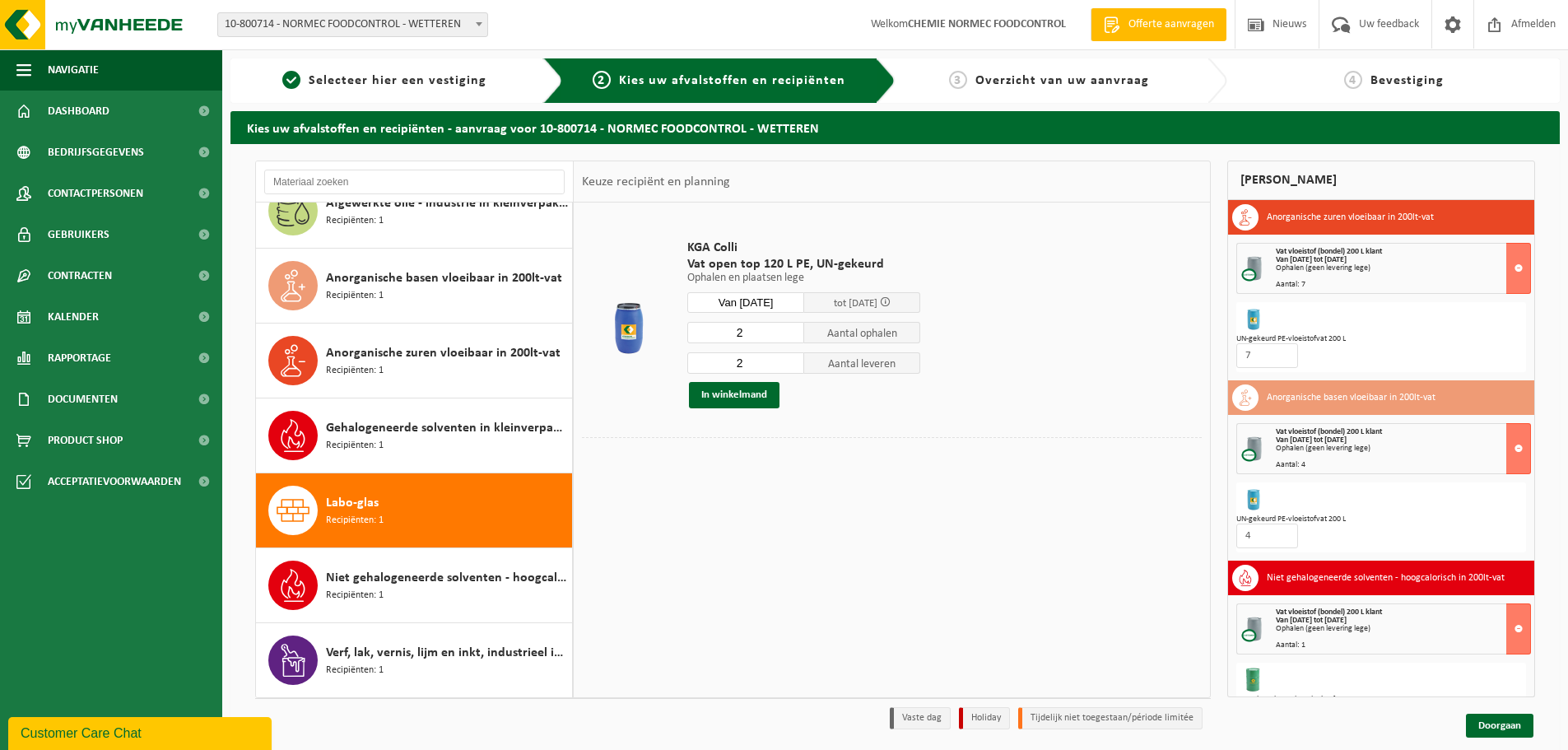
click at [742, 330] on input "2" at bounding box center [745, 332] width 117 height 21
type input "1"
click at [741, 362] on input "2" at bounding box center [745, 363] width 117 height 21
type input "1"
click at [883, 469] on td at bounding box center [891, 454] width 619 height 34
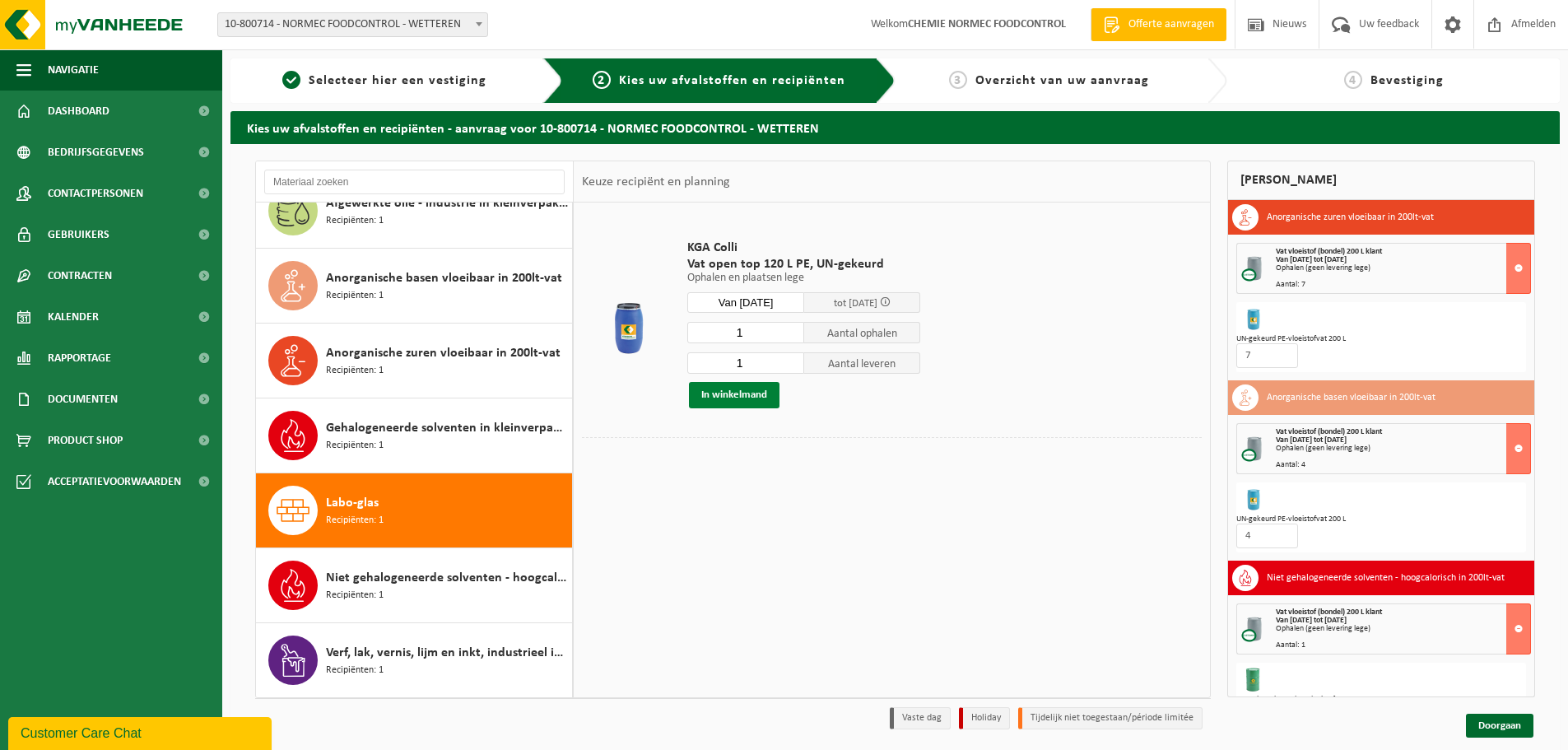
click at [698, 401] on button "In winkelmand" at bounding box center [734, 395] width 90 height 27
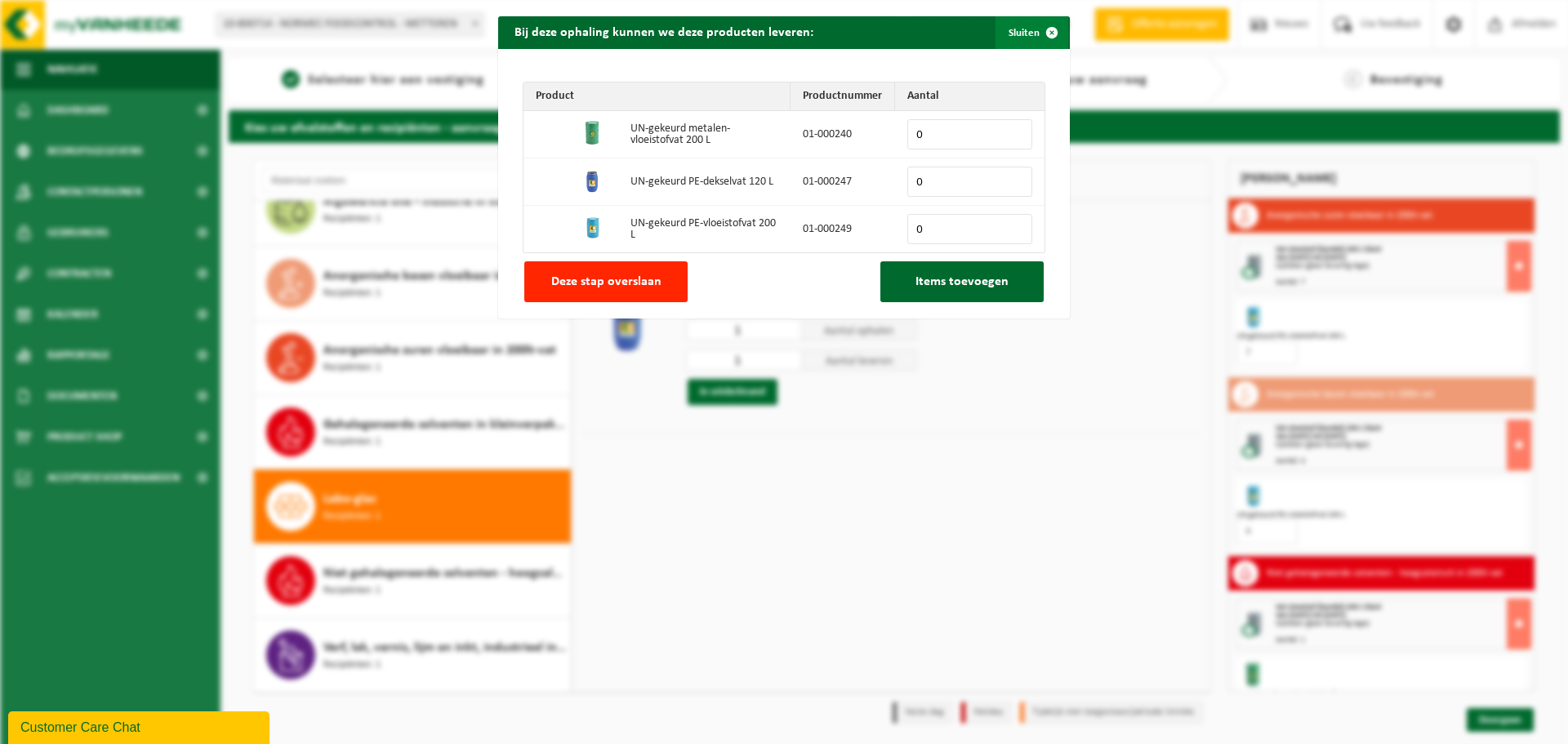
click at [1048, 28] on span "button" at bounding box center [1052, 33] width 33 height 33
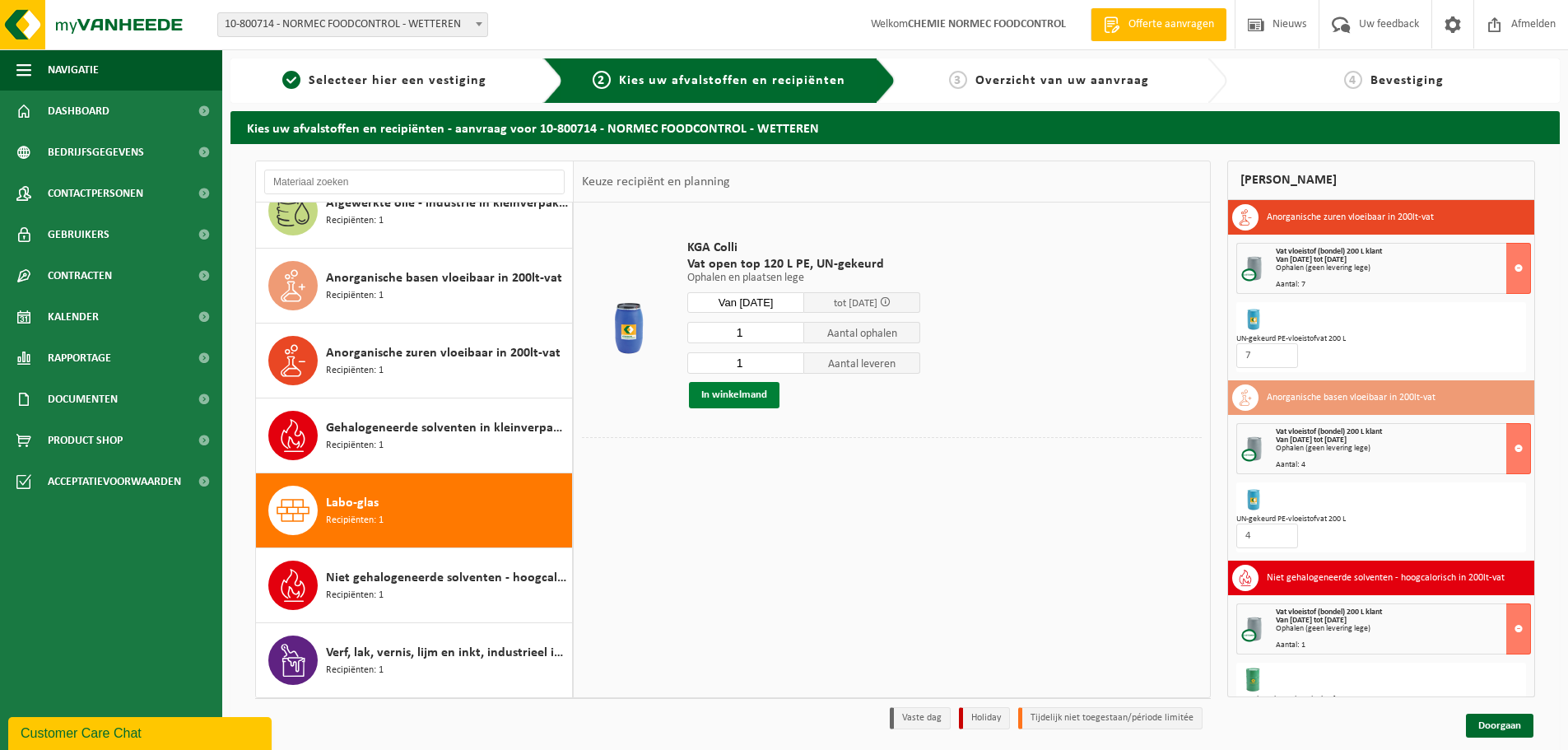
click at [728, 398] on button "In winkelmand" at bounding box center [734, 395] width 90 height 27
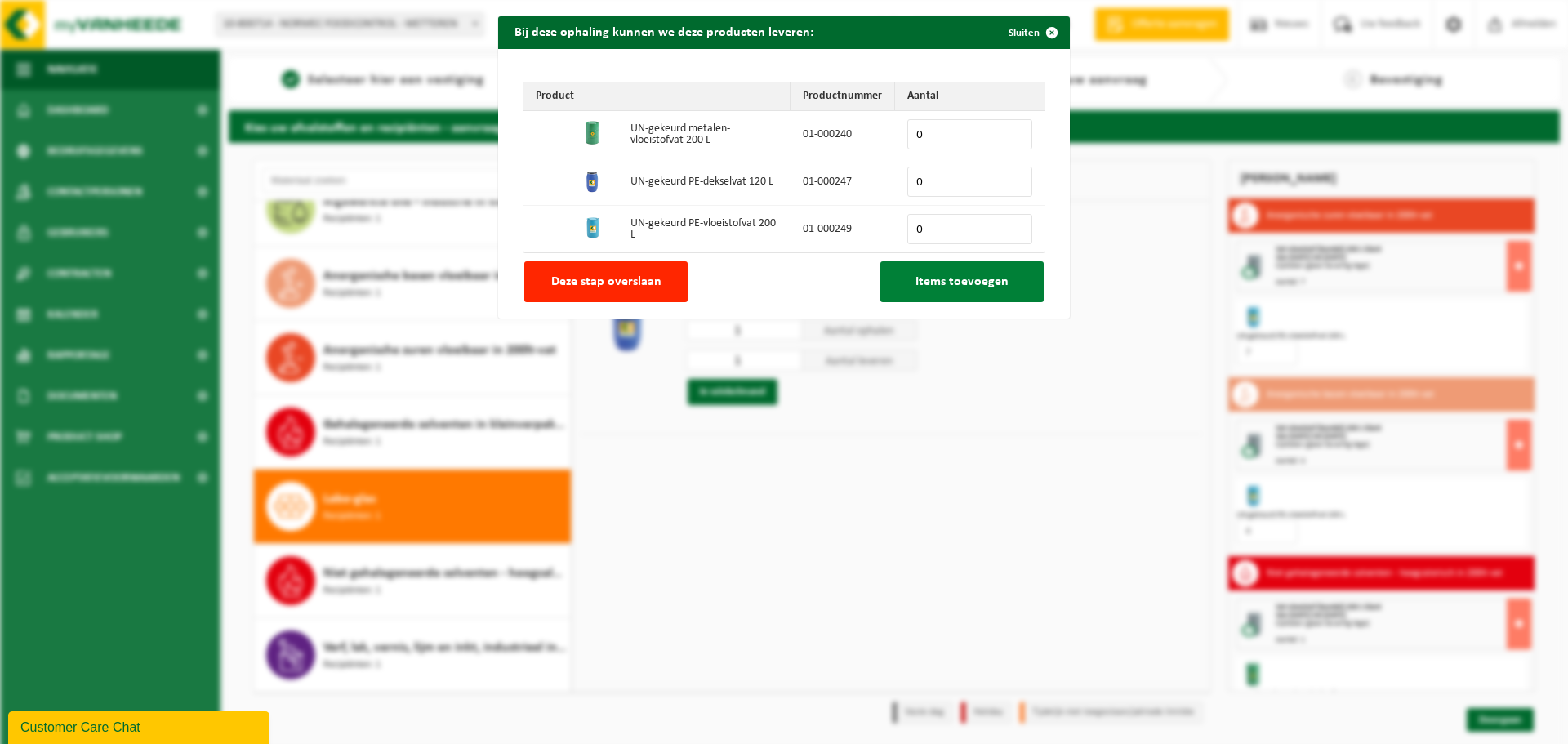
click at [935, 289] on button "Items toevoegen" at bounding box center [962, 281] width 163 height 41
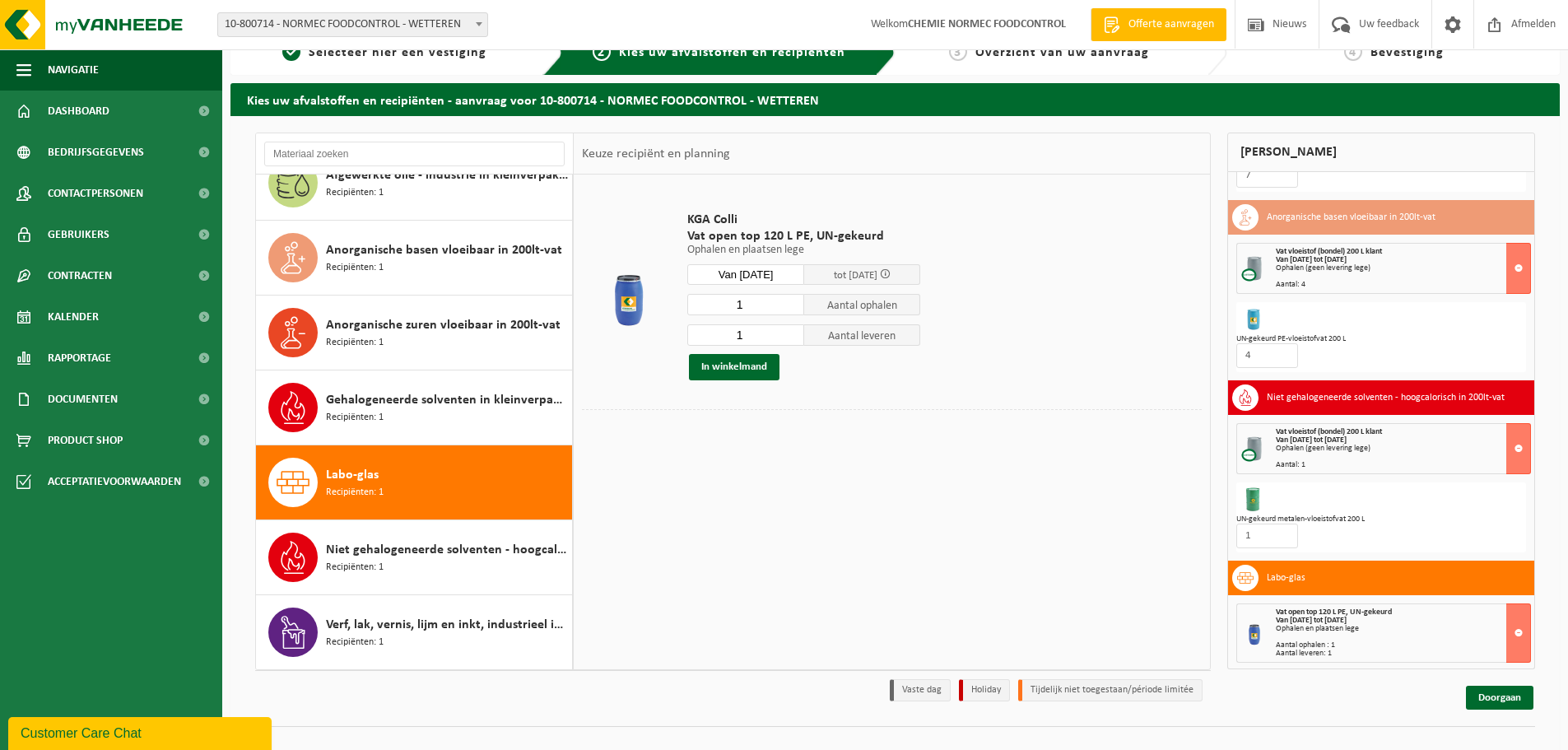
scroll to position [54, 0]
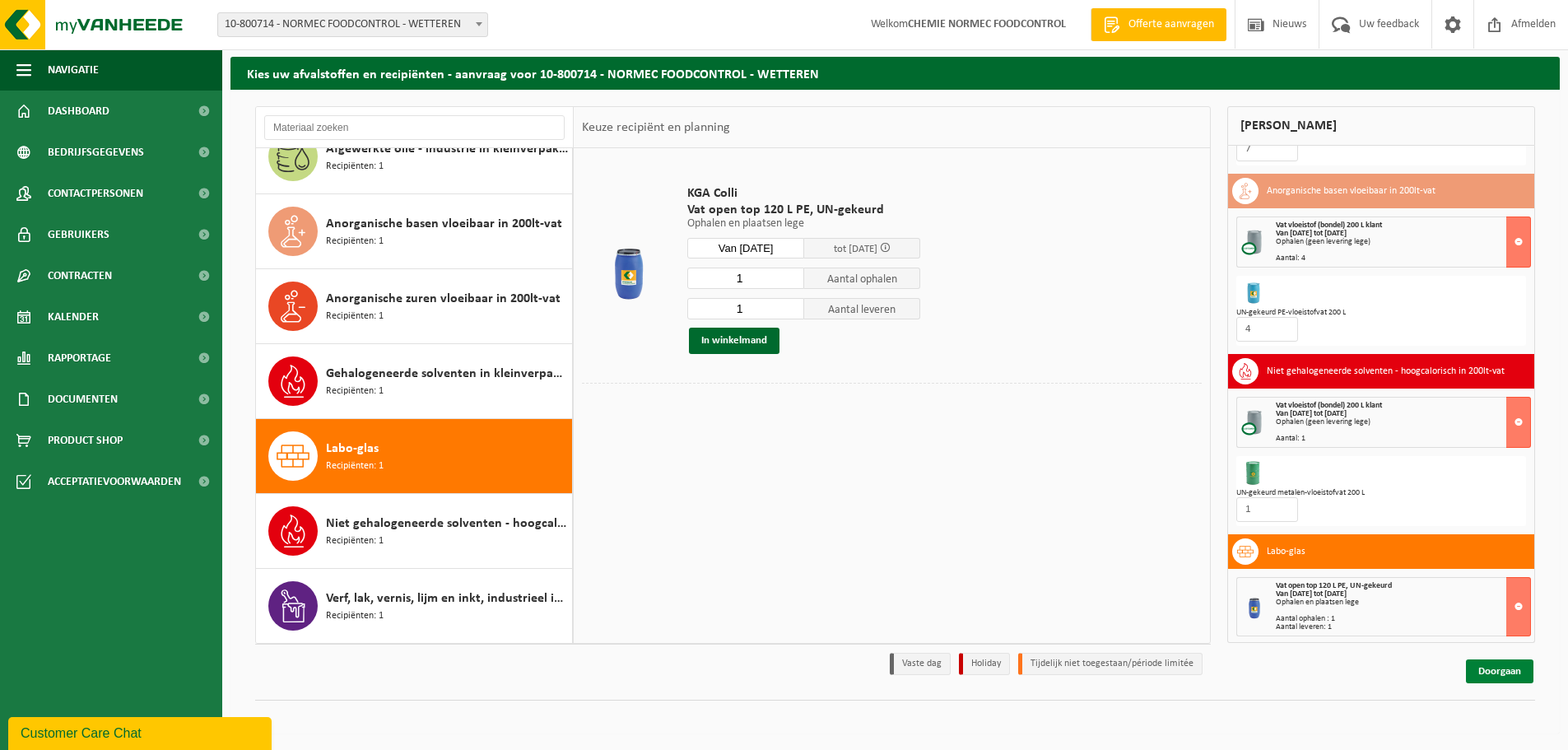
click at [1486, 676] on link "Doorgaan" at bounding box center [1499, 671] width 67 height 24
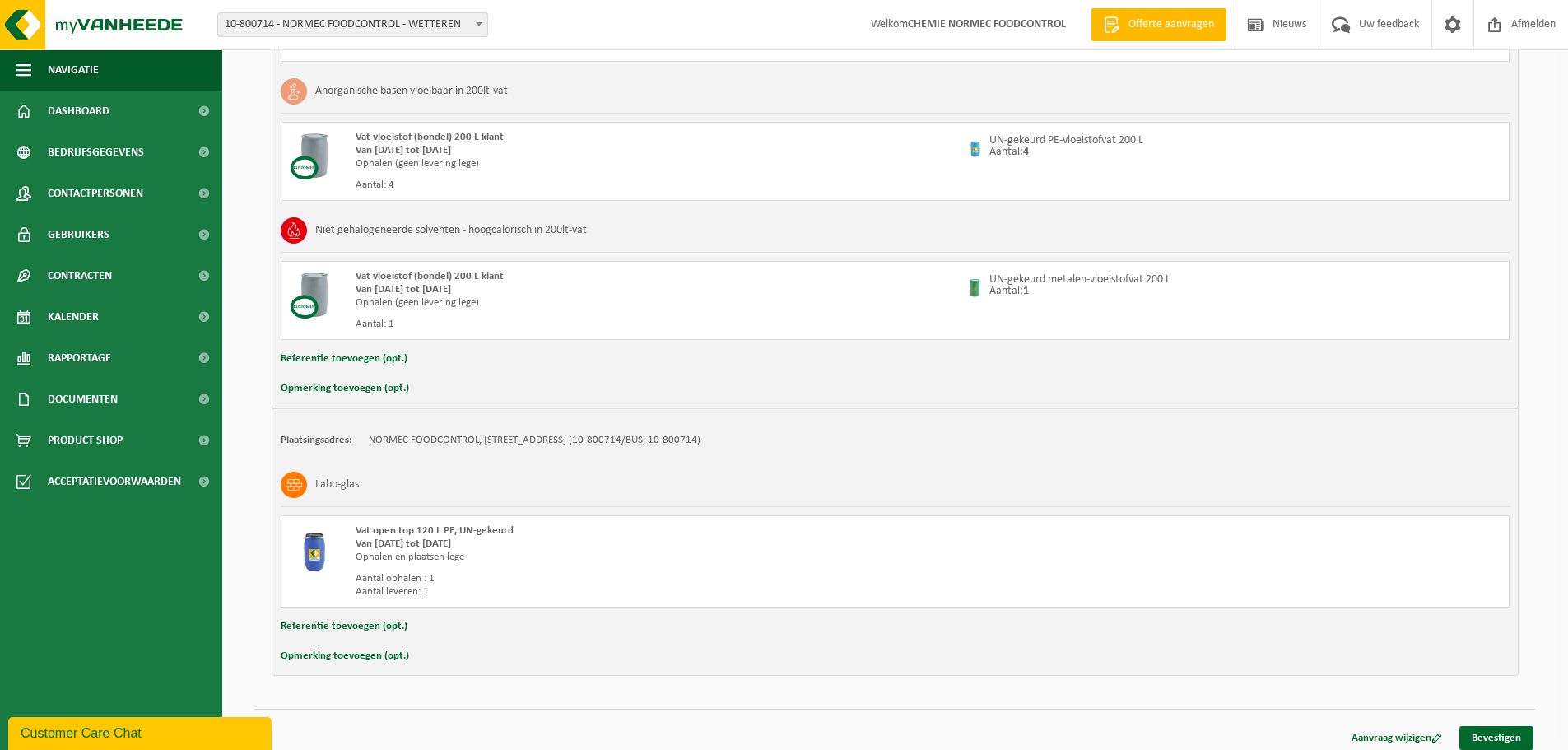
scroll to position [494, 0]
click at [1497, 730] on link "Bevestigen" at bounding box center [1496, 737] width 74 height 24
